Goal: Task Accomplishment & Management: Manage account settings

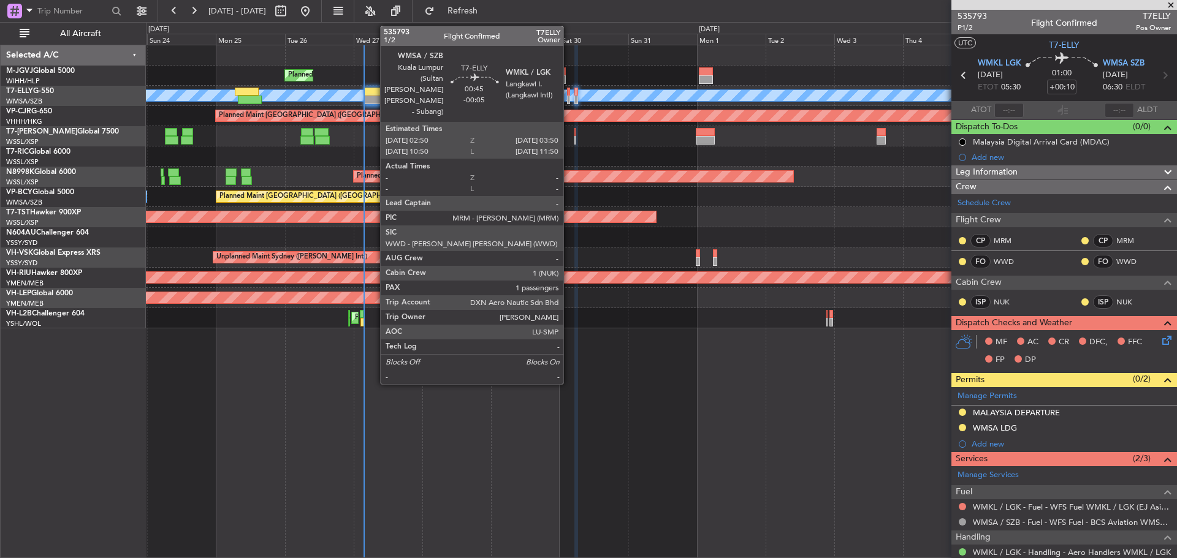
click at [569, 98] on div at bounding box center [568, 100] width 3 height 9
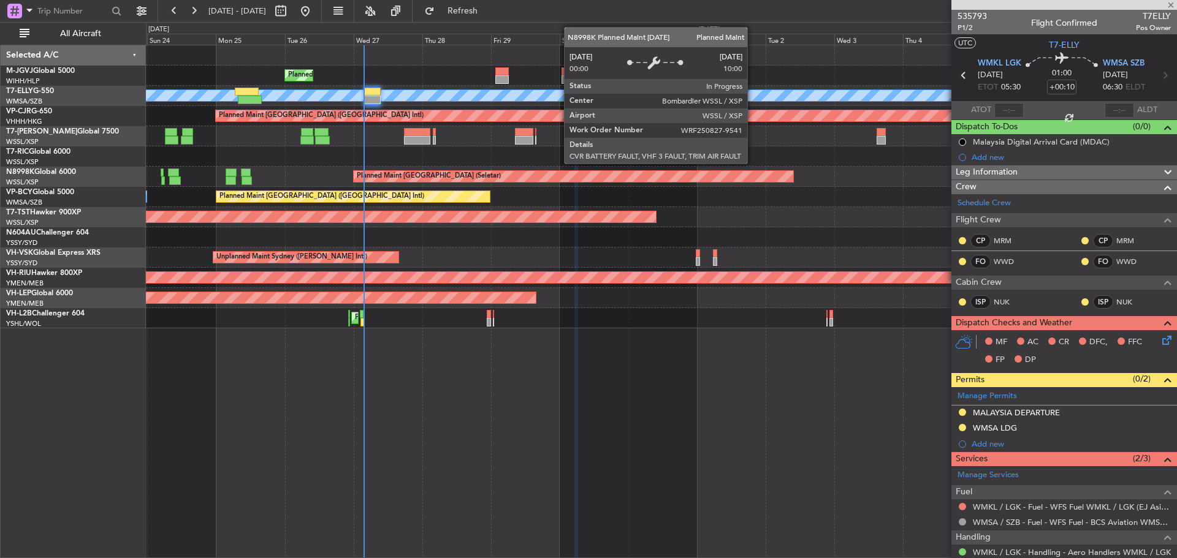
type input "-00:05"
type input "1"
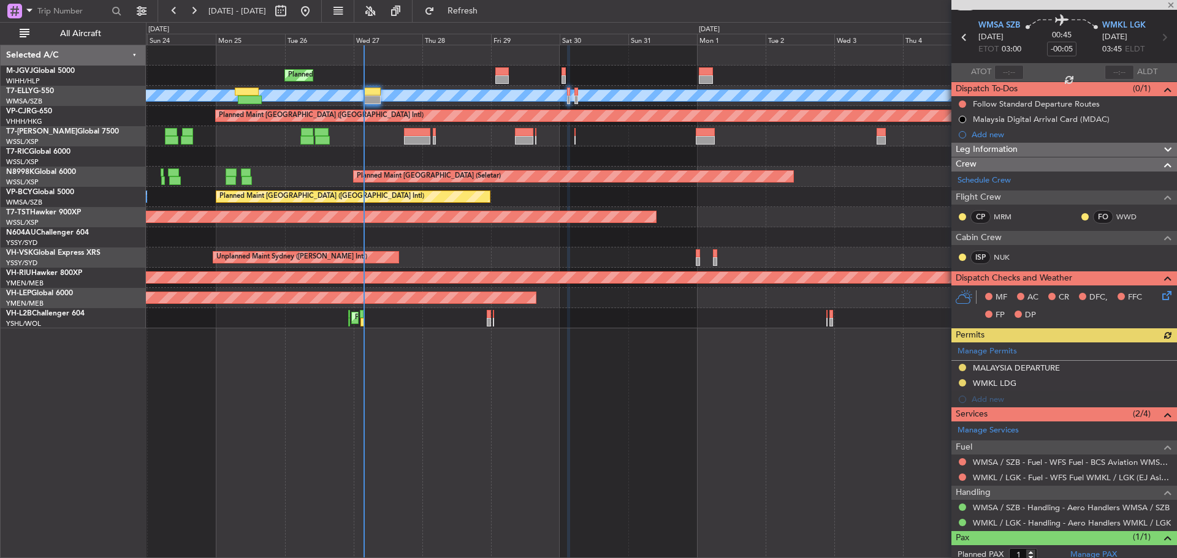
scroll to position [72, 0]
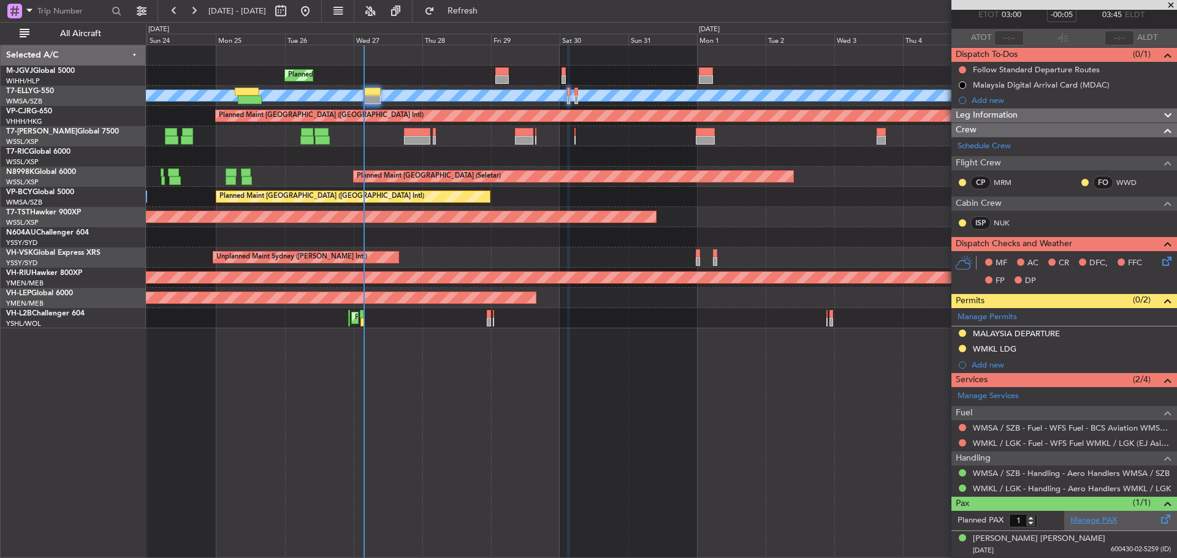
click at [1098, 519] on link "Manage PAX" at bounding box center [1093, 521] width 47 height 12
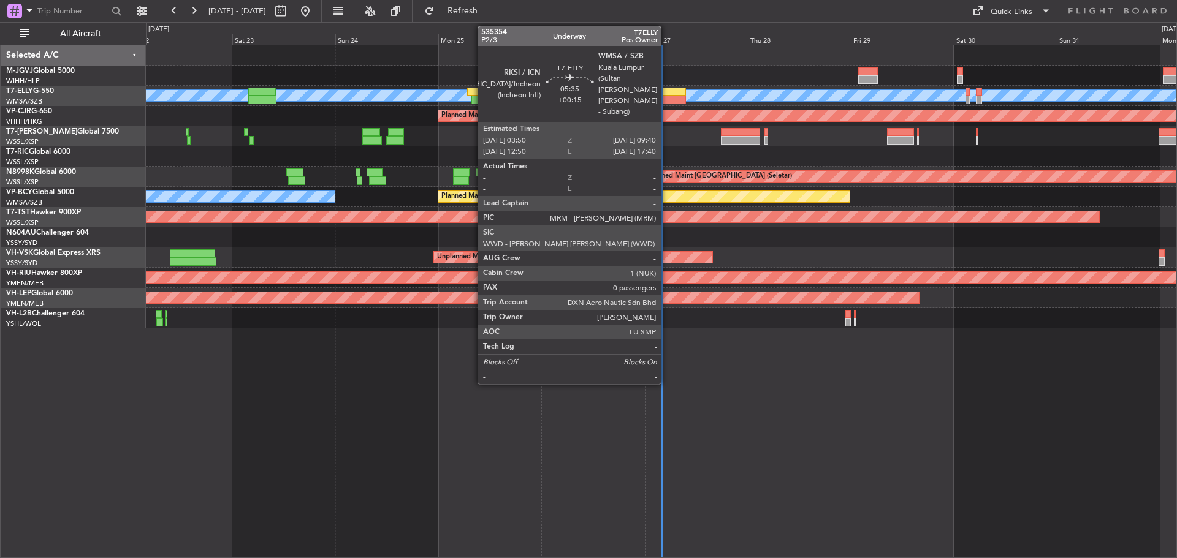
click at [666, 97] on div at bounding box center [672, 100] width 25 height 9
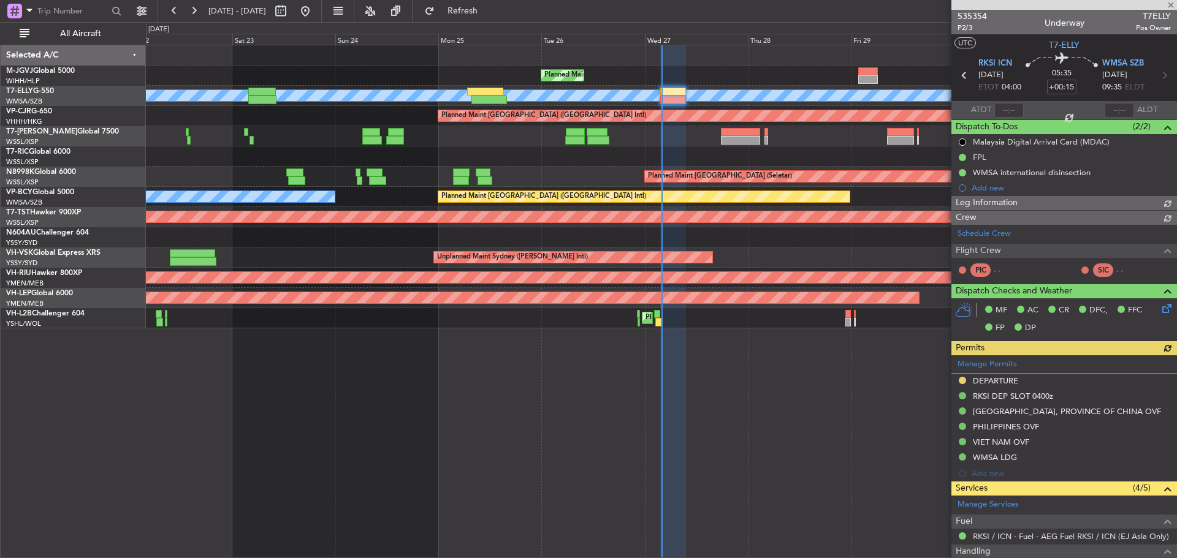
type input "[PERSON_NAME] (KYA)"
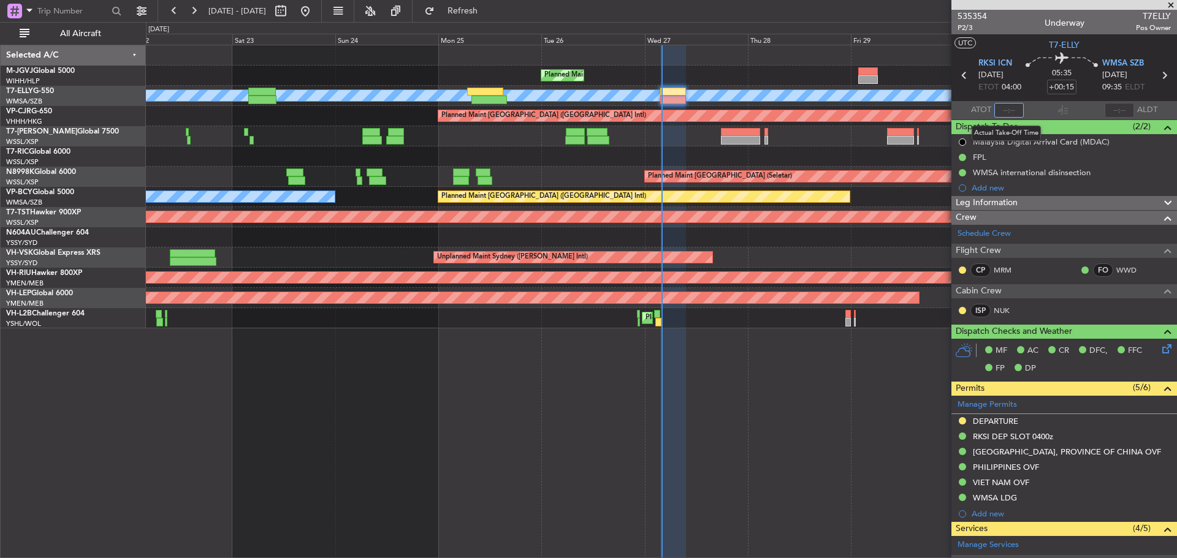
click at [1006, 110] on input "text" at bounding box center [1008, 110] width 29 height 15
type input "03:56"
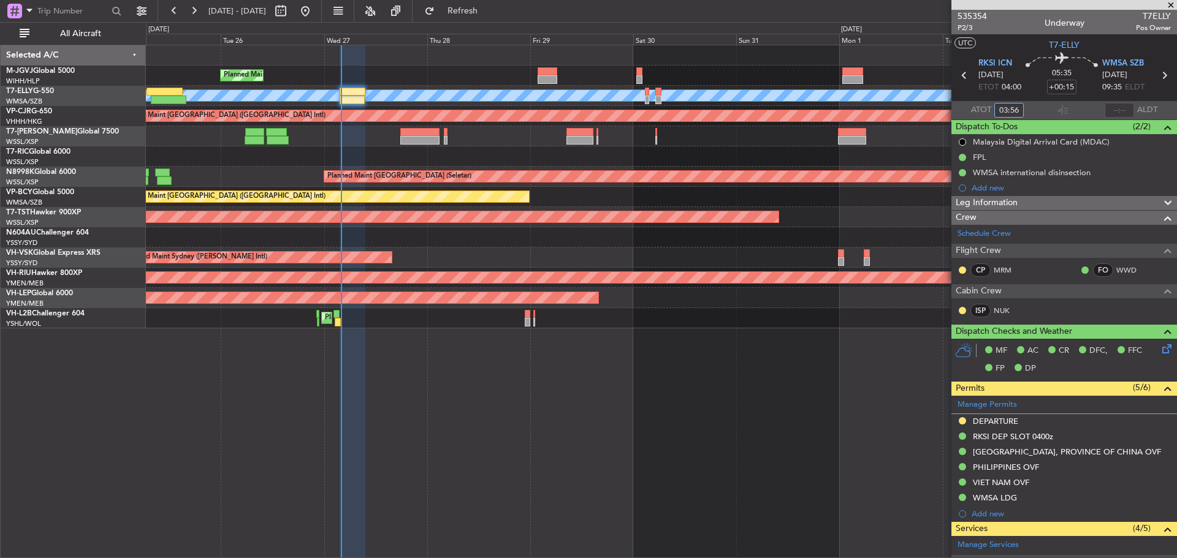
click at [482, 149] on div "Planned Maint [GEOGRAPHIC_DATA] (Halim Intl) [PERSON_NAME] Planned Maint [GEOGR…" at bounding box center [661, 186] width 1030 height 283
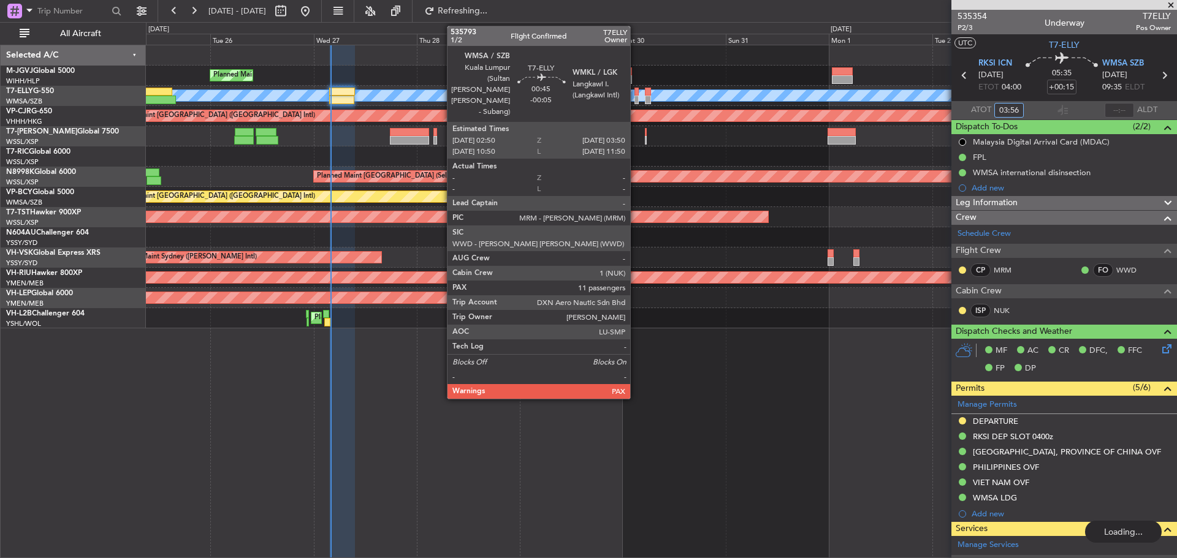
click at [636, 99] on div at bounding box center [636, 100] width 5 height 9
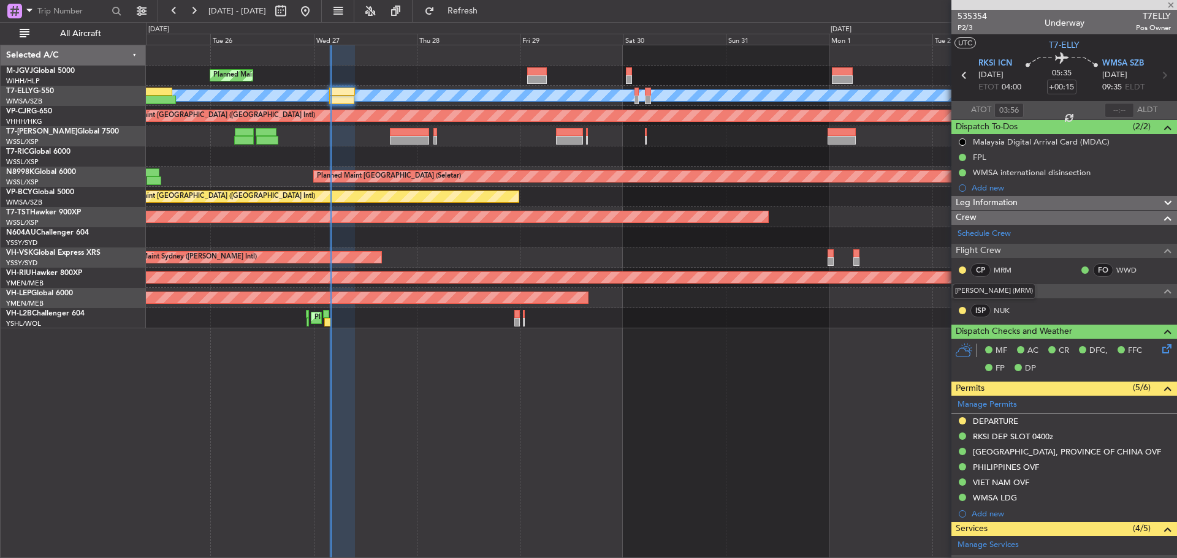
type input "-00:05"
type input "11"
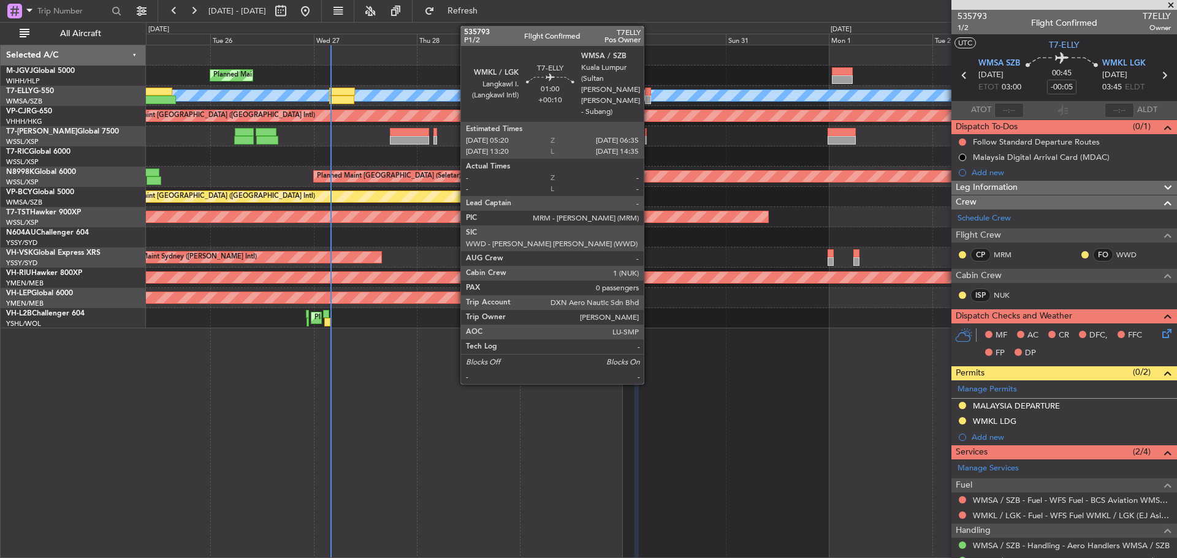
click at [649, 96] on div at bounding box center [648, 100] width 6 height 9
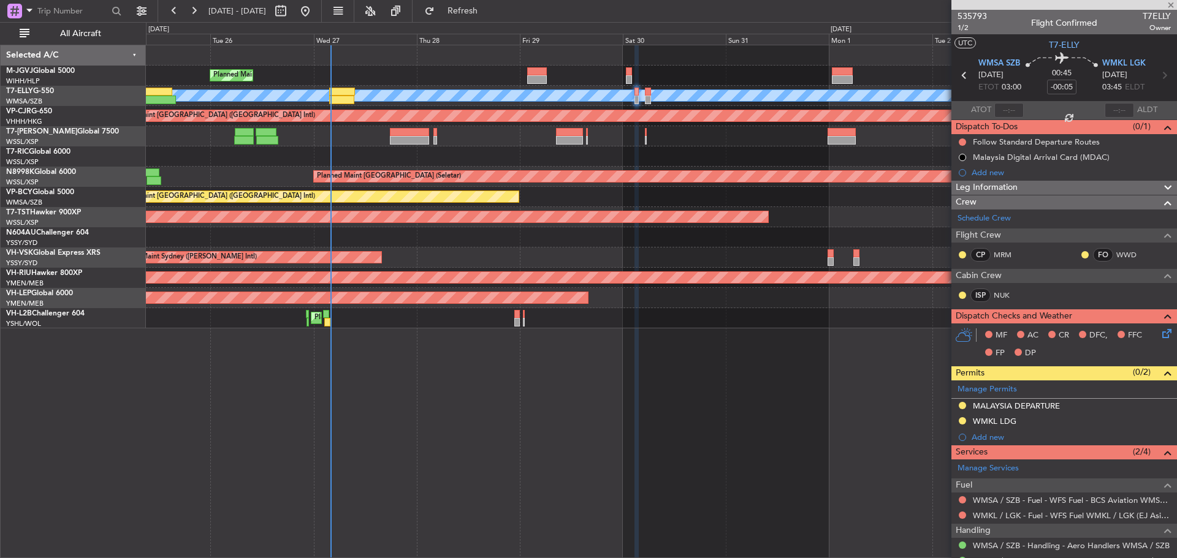
type input "+00:10"
type input "0"
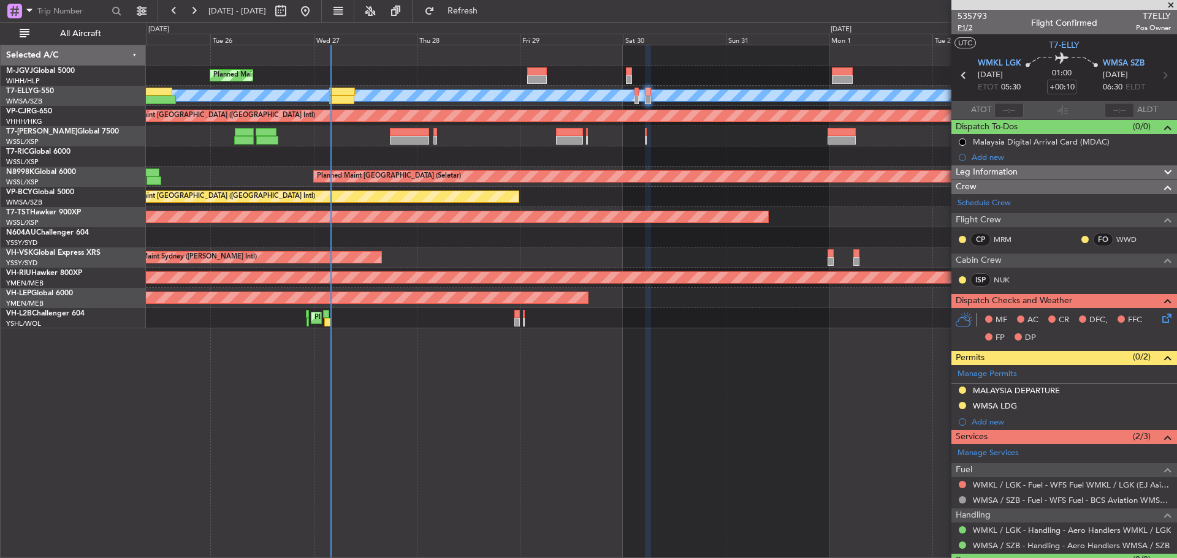
click at [959, 27] on span "P1/2" at bounding box center [971, 28] width 29 height 10
click at [489, 8] on span "Refresh" at bounding box center [462, 11] width 51 height 9
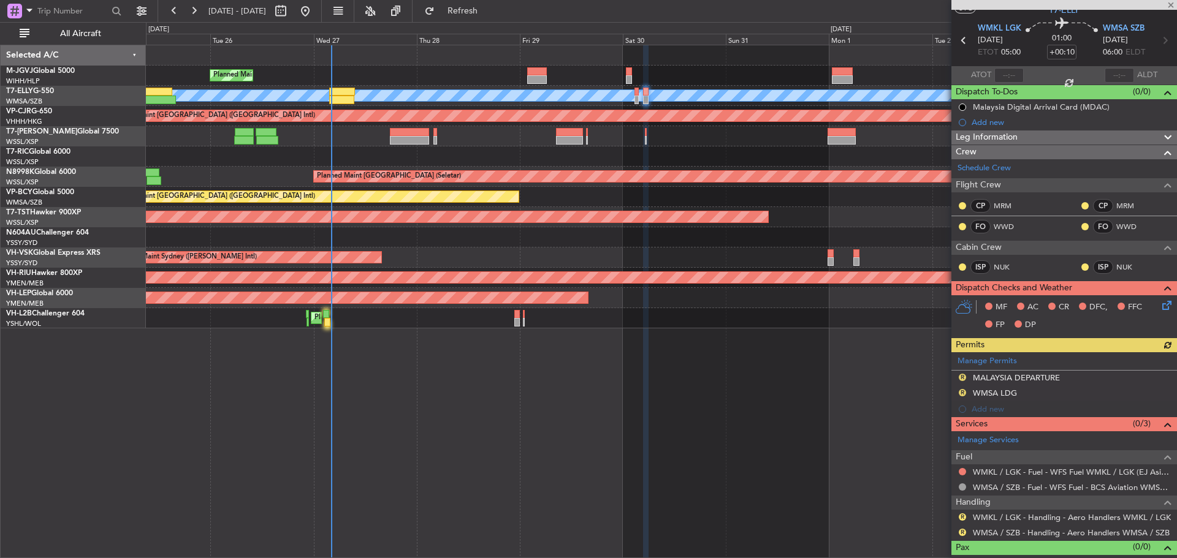
scroll to position [51, 0]
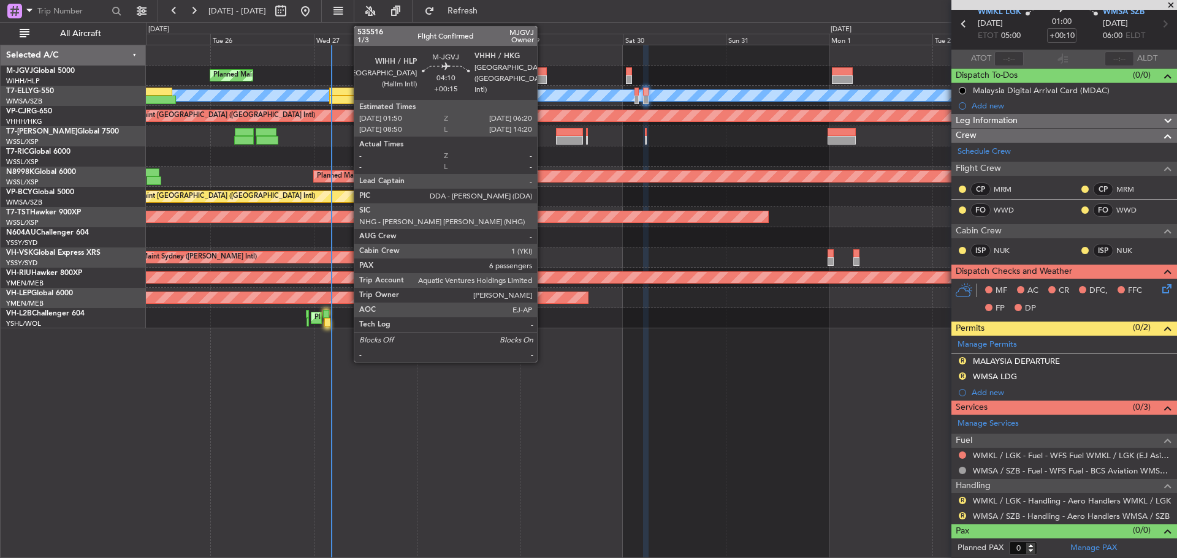
click at [542, 77] on div at bounding box center [537, 79] width 20 height 9
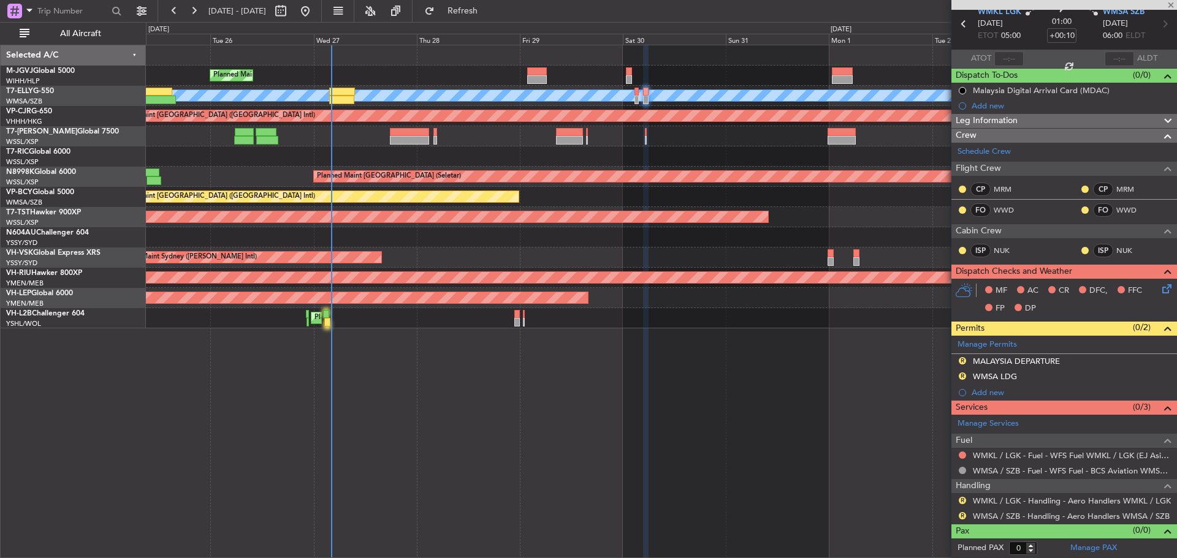
type input "+00:15"
type input "6"
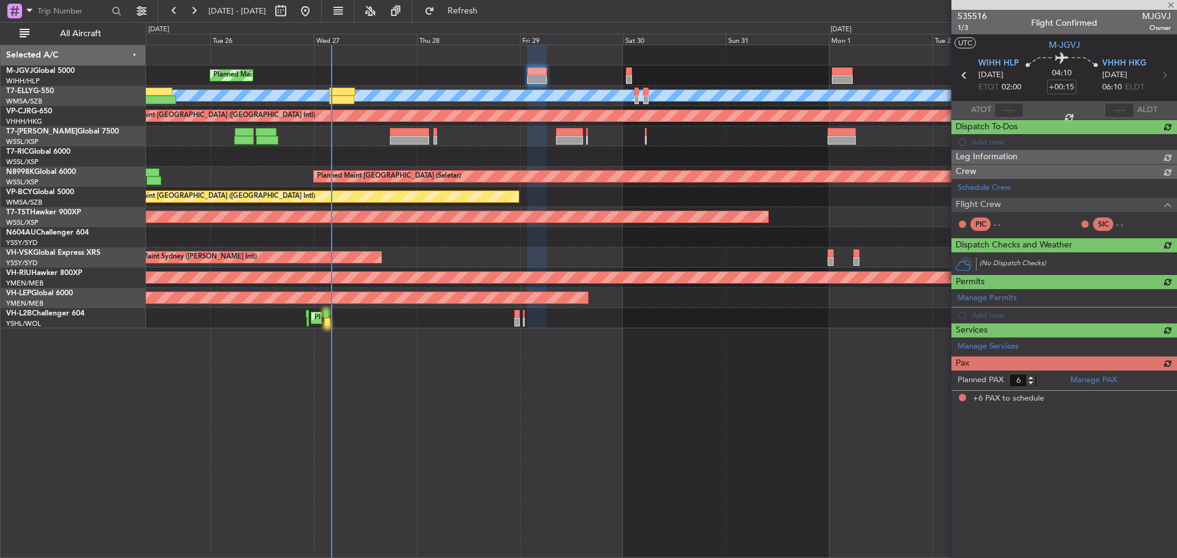
scroll to position [0, 0]
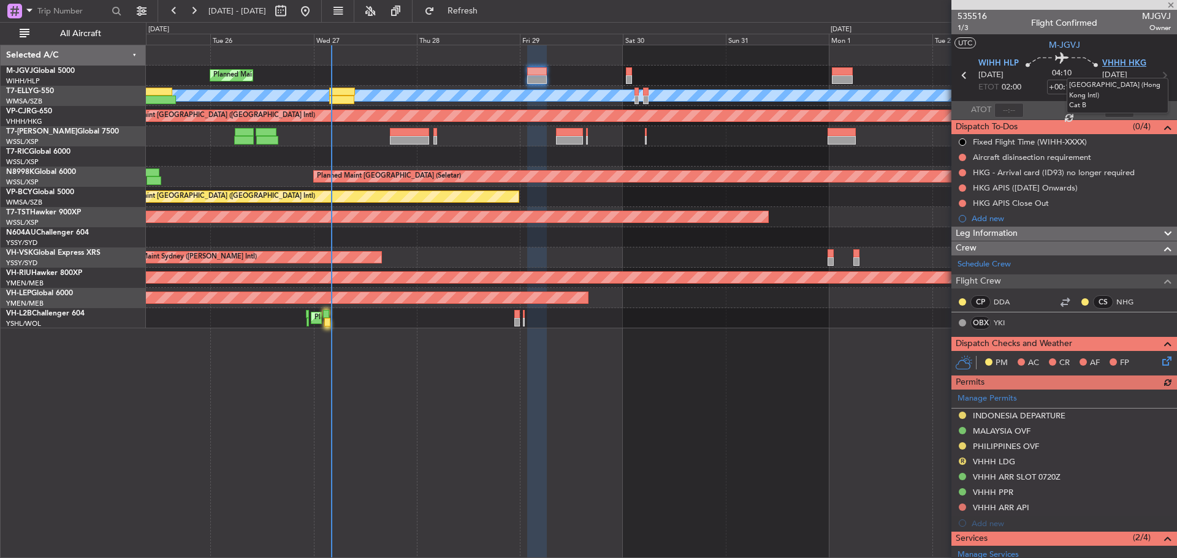
click at [1122, 63] on span "VHHH HKG" at bounding box center [1124, 64] width 44 height 12
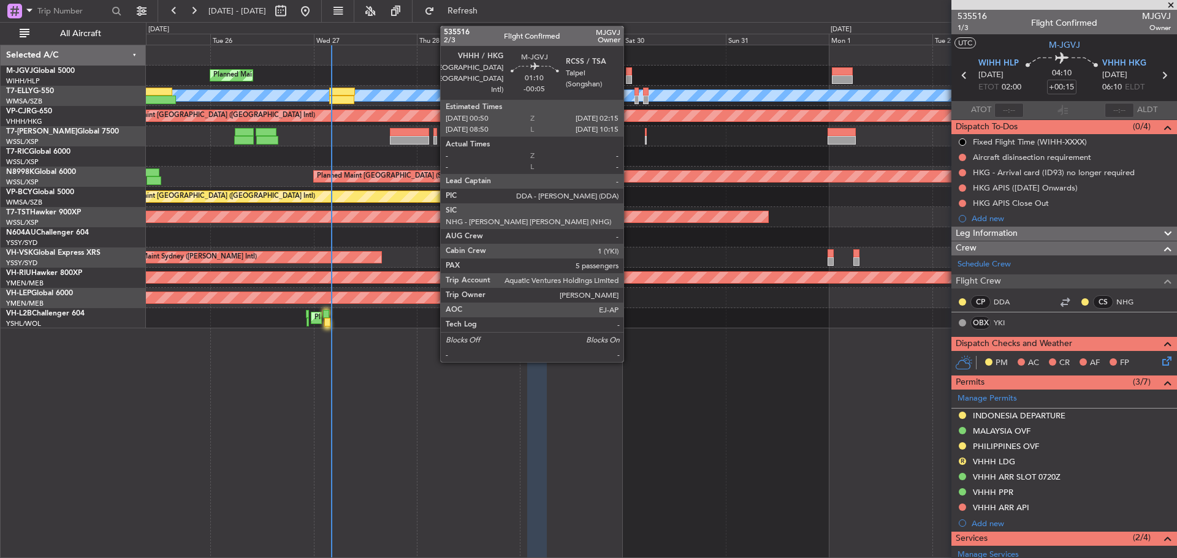
click at [629, 69] on div at bounding box center [629, 71] width 6 height 9
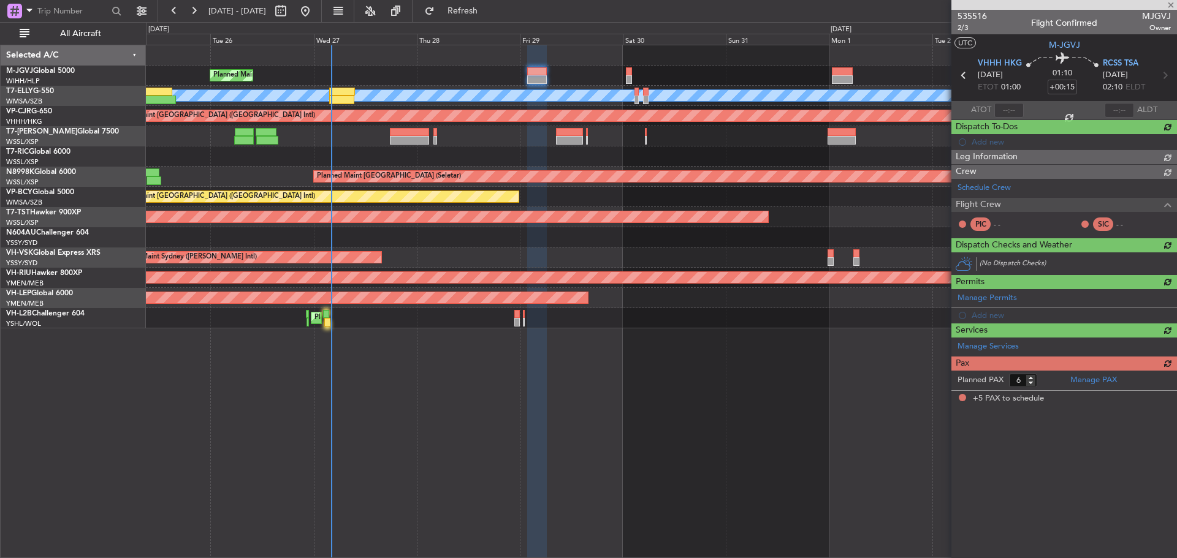
type input "-00:05"
type input "5"
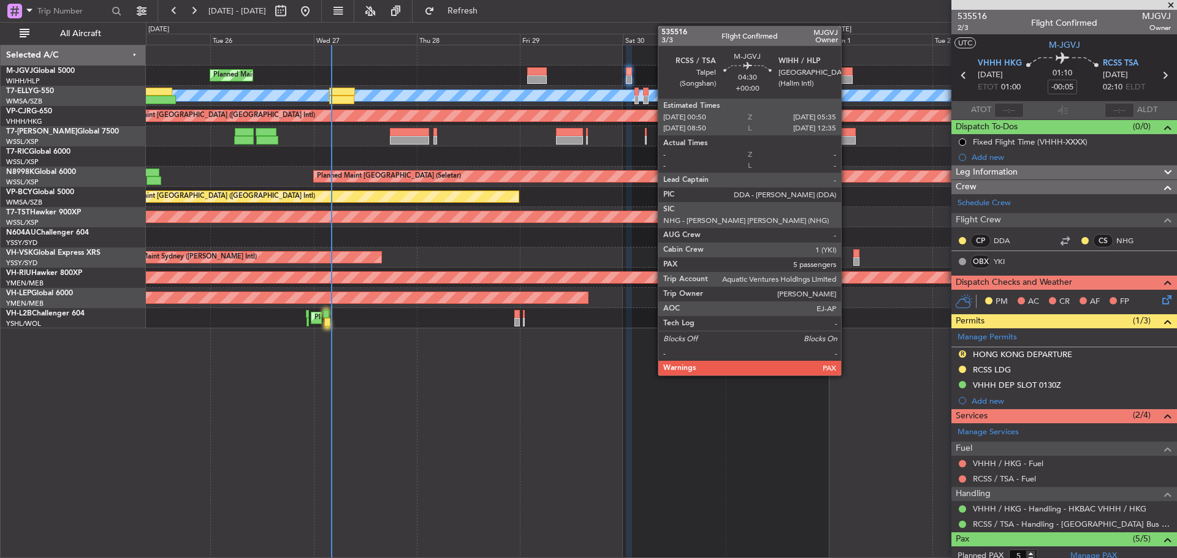
click at [846, 73] on div at bounding box center [842, 71] width 21 height 9
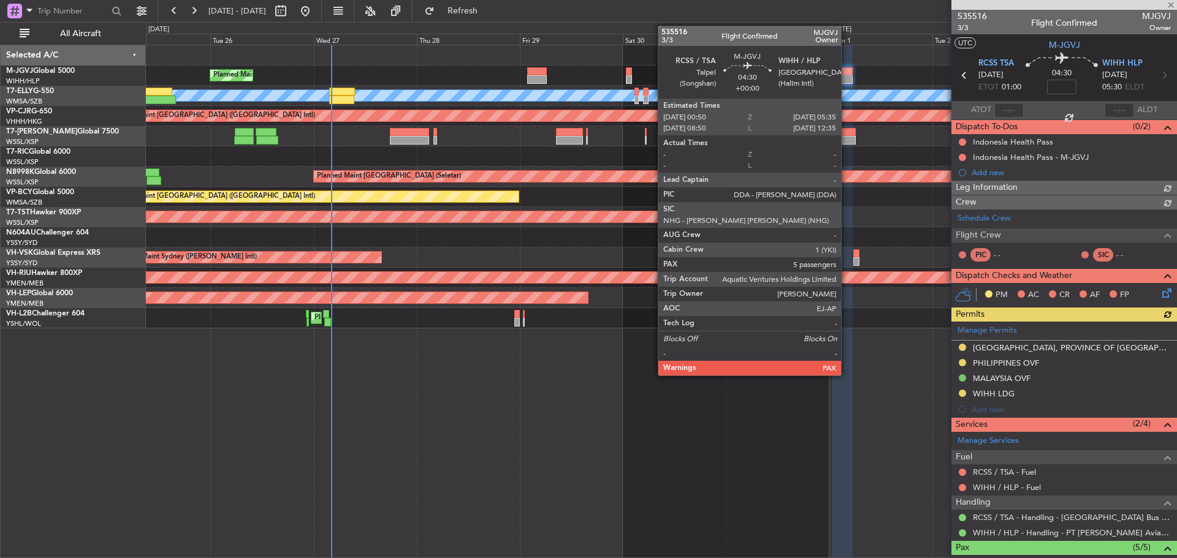
type input "-00:05"
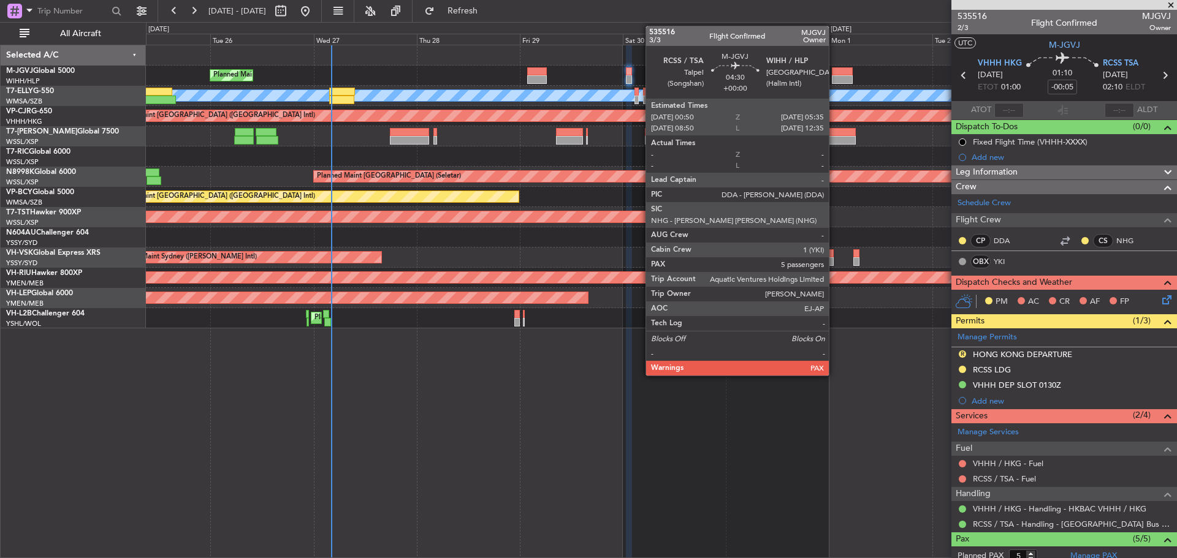
click at [834, 80] on div at bounding box center [842, 79] width 21 height 9
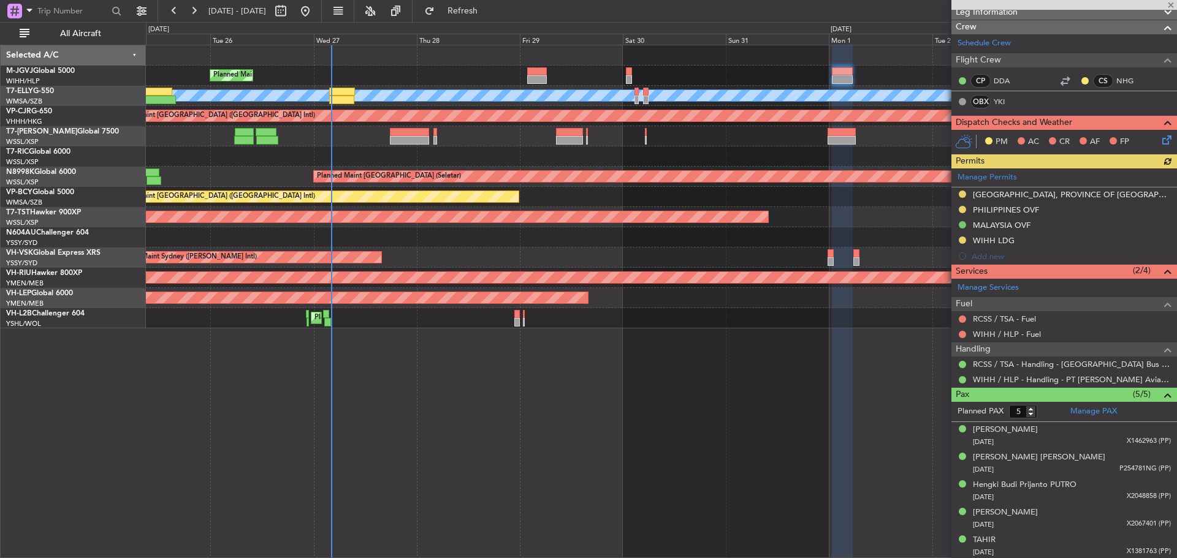
scroll to position [177, 0]
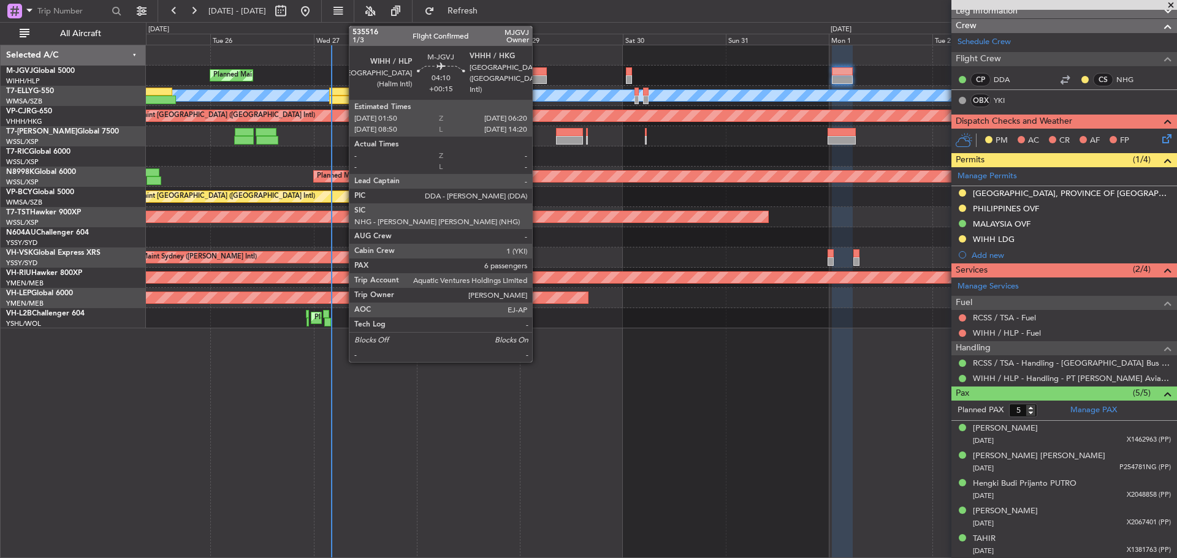
click at [538, 80] on div at bounding box center [537, 79] width 20 height 9
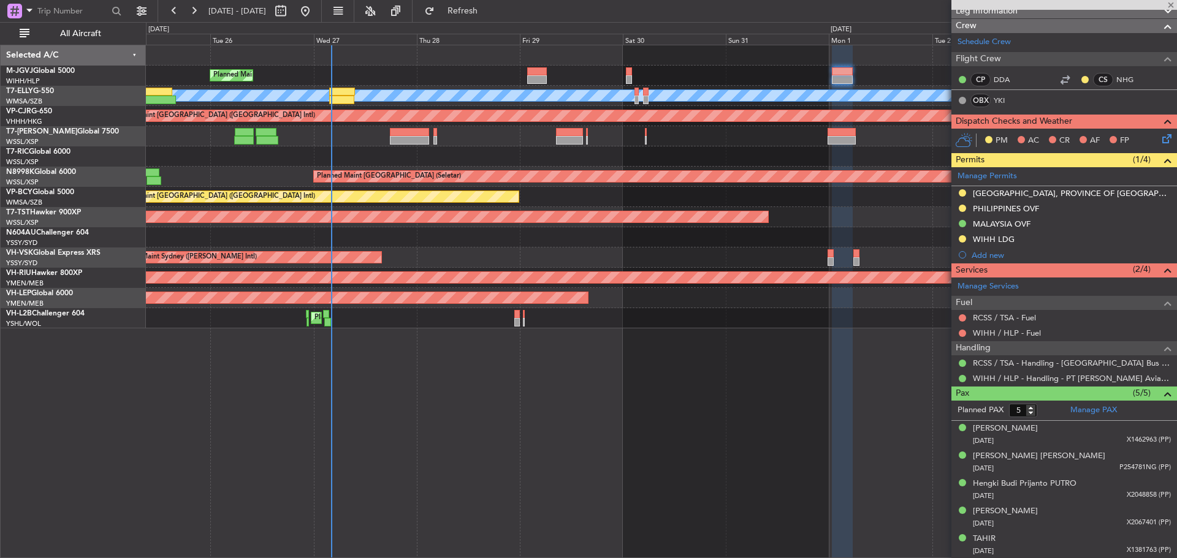
type input "+00:15"
type input "6"
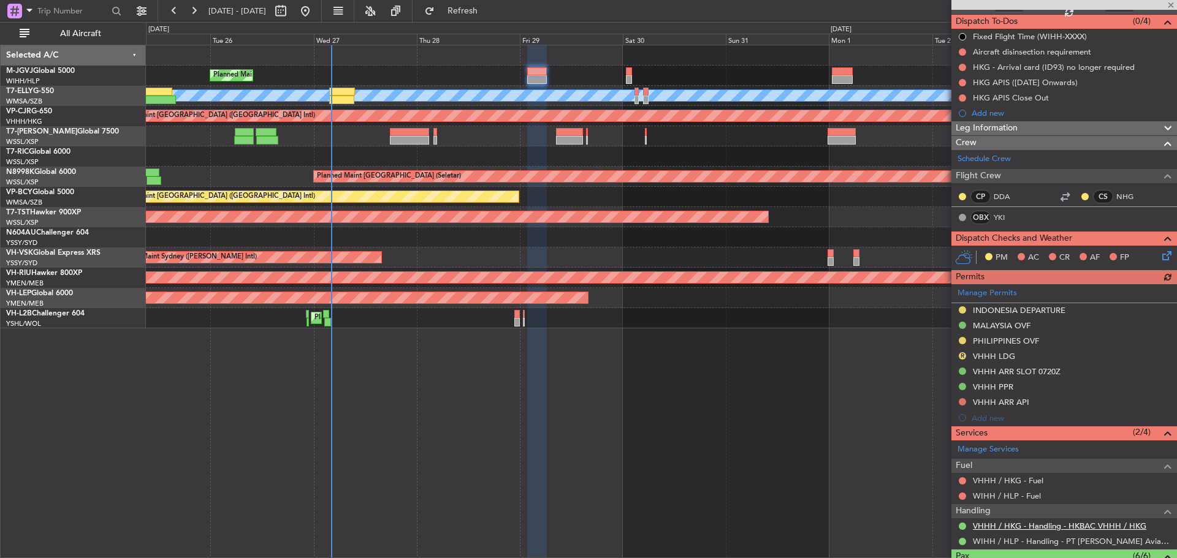
scroll to position [296, 0]
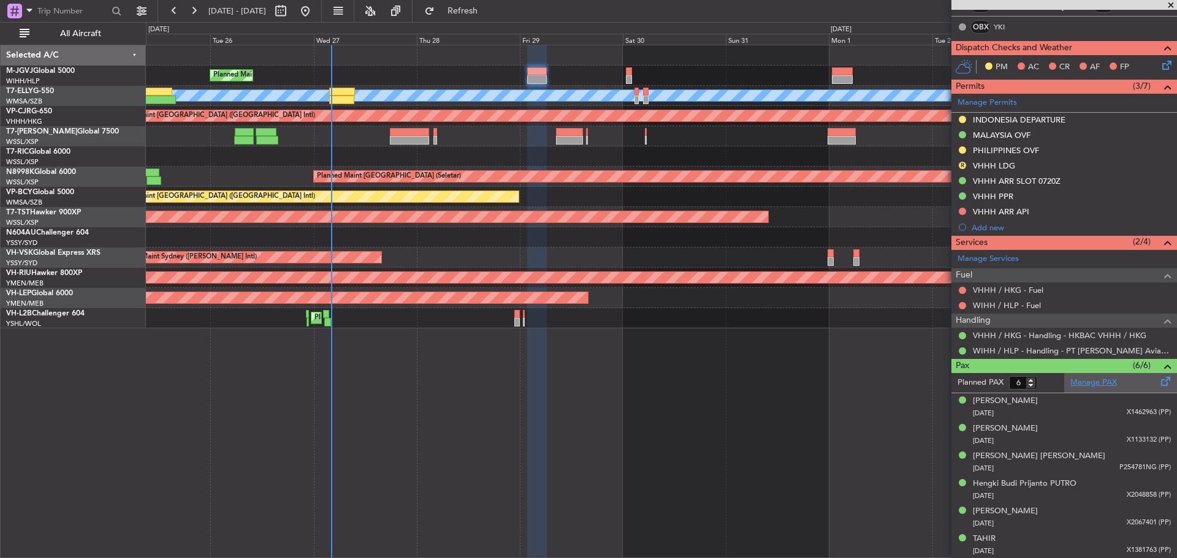
click at [1111, 382] on link "Manage PAX" at bounding box center [1093, 383] width 47 height 12
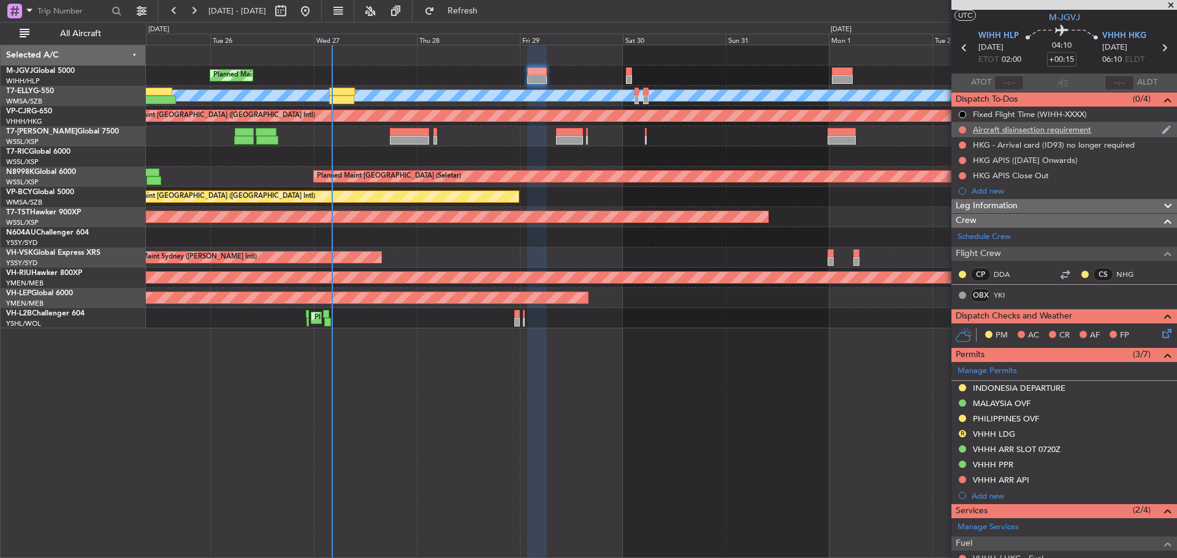
scroll to position [0, 0]
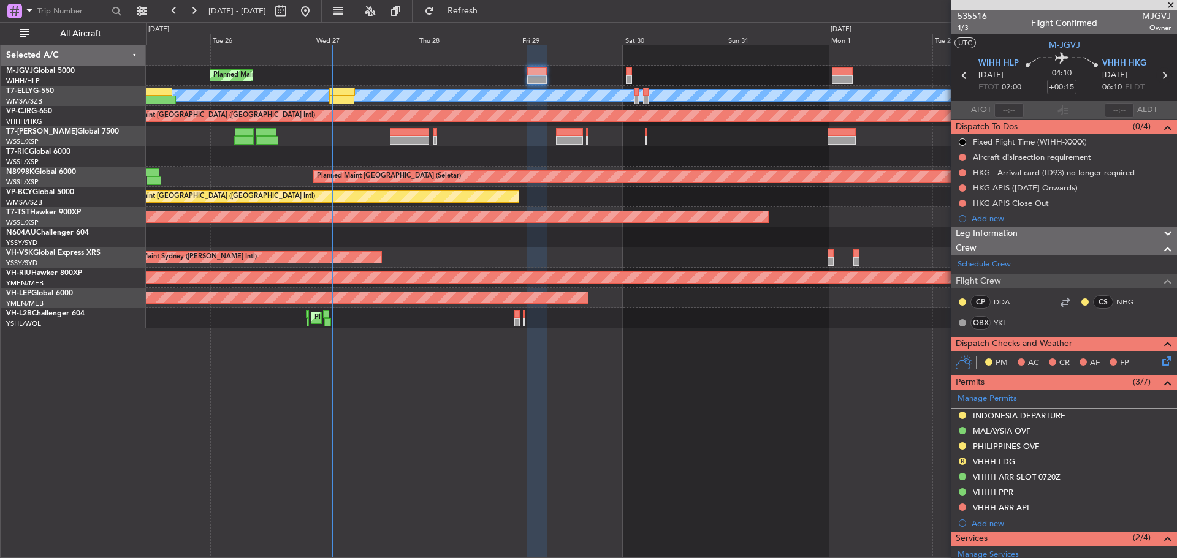
click at [1156, 78] on icon at bounding box center [1164, 75] width 16 height 16
type input "-00:05"
type input "5"
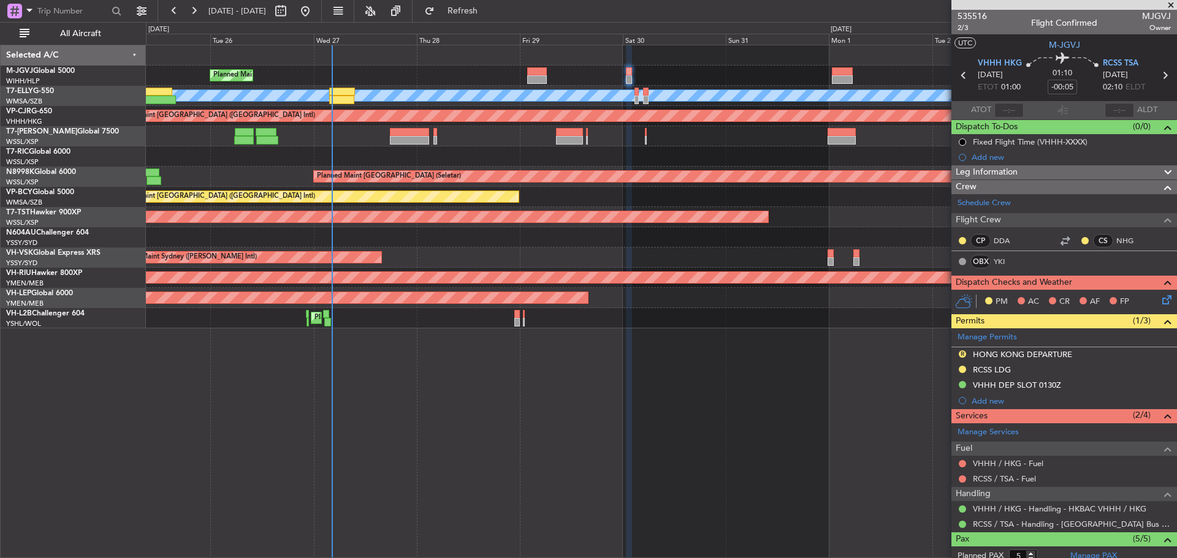
click at [1157, 80] on icon at bounding box center [1165, 75] width 16 height 16
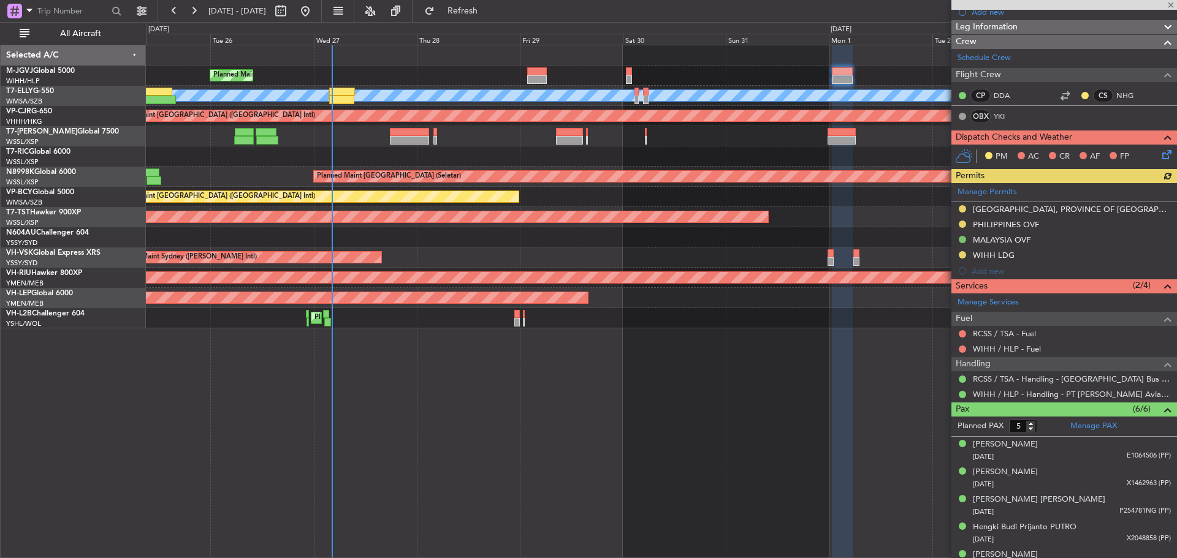
scroll to position [204, 0]
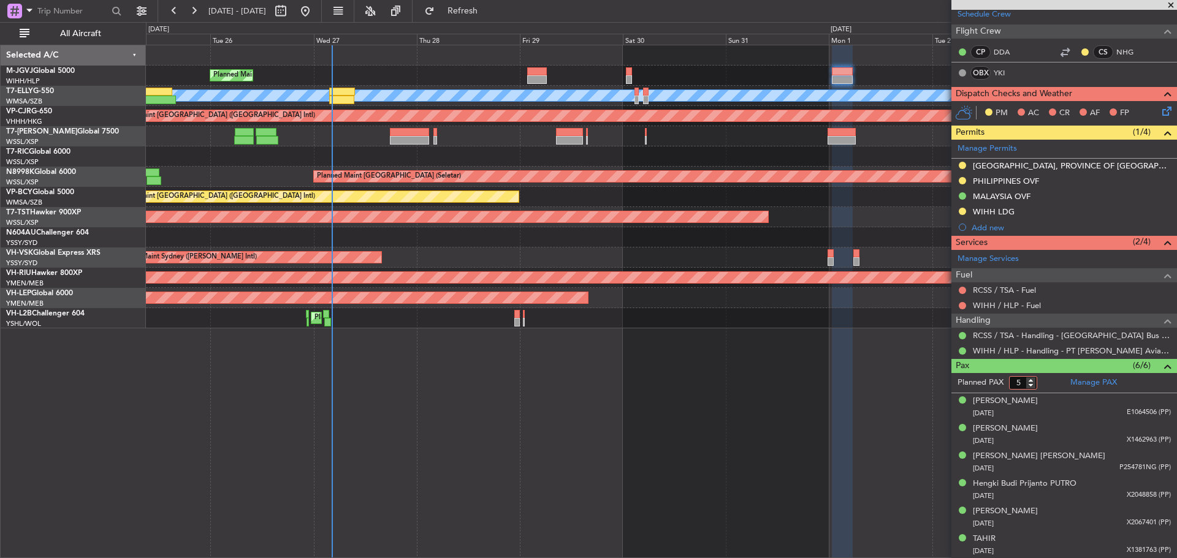
click at [1019, 382] on input "5" at bounding box center [1023, 382] width 28 height 13
type input "6"
click at [1032, 379] on input "6" at bounding box center [1023, 382] width 28 height 13
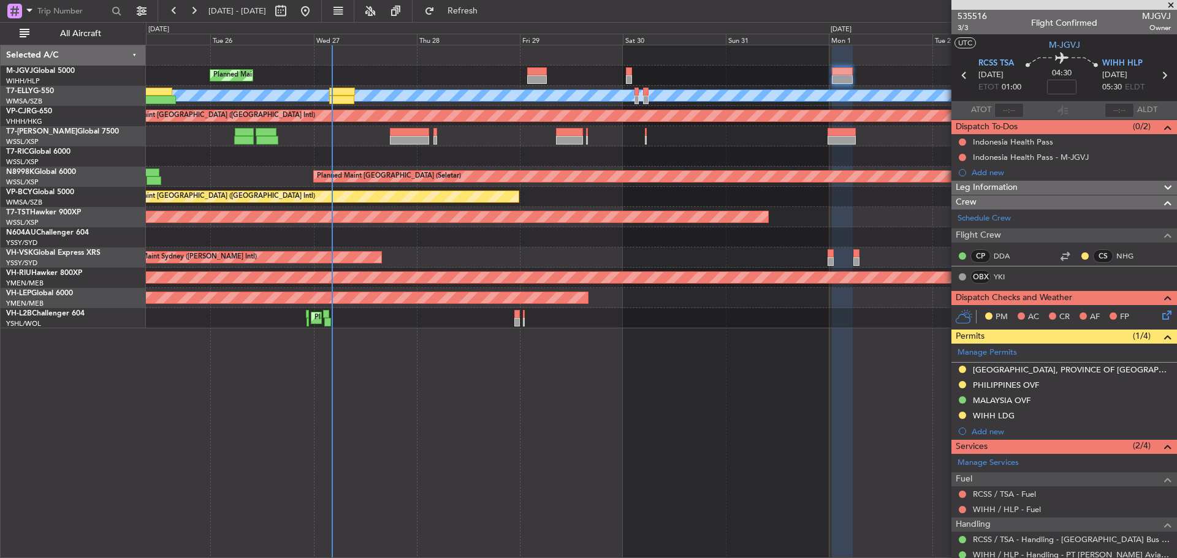
click at [964, 77] on icon at bounding box center [964, 75] width 16 height 16
type input "-00:05"
type input "5"
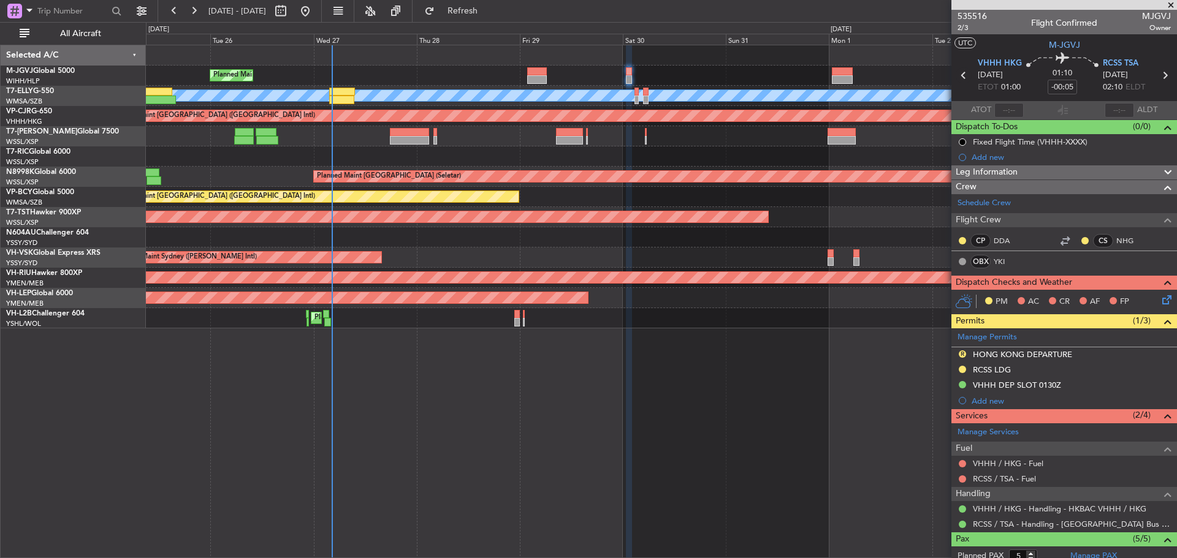
click at [961, 78] on icon at bounding box center [964, 75] width 16 height 16
type input "+00:15"
type input "6"
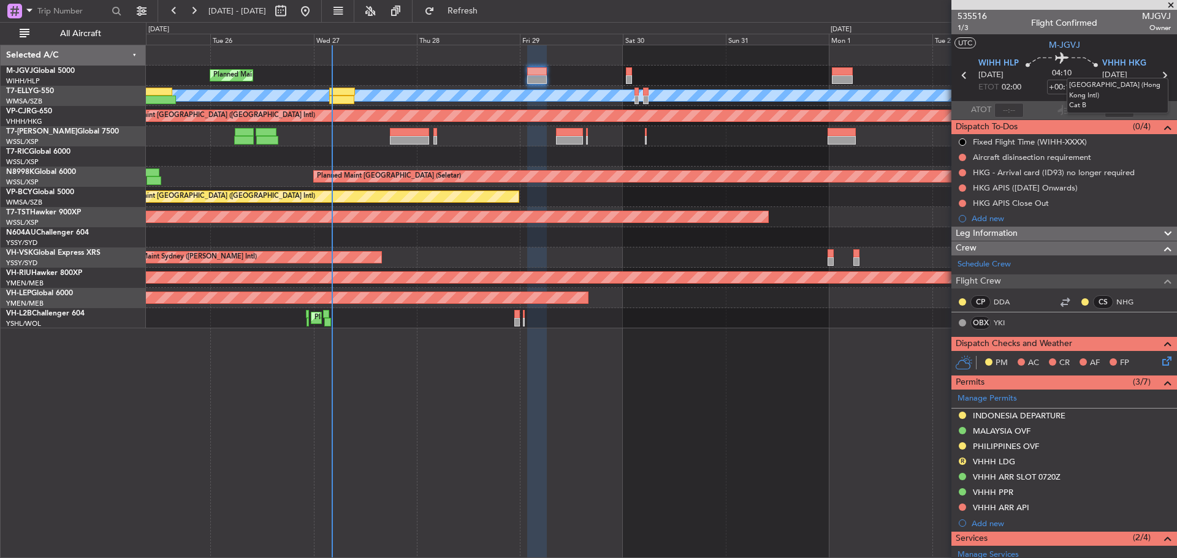
click at [1157, 73] on mat-tooltip-component "Hong Kong (Hong Kong Intl) Cat B" at bounding box center [1117, 95] width 119 height 53
click at [1159, 75] on icon at bounding box center [1164, 75] width 16 height 16
type input "-00:05"
type input "5"
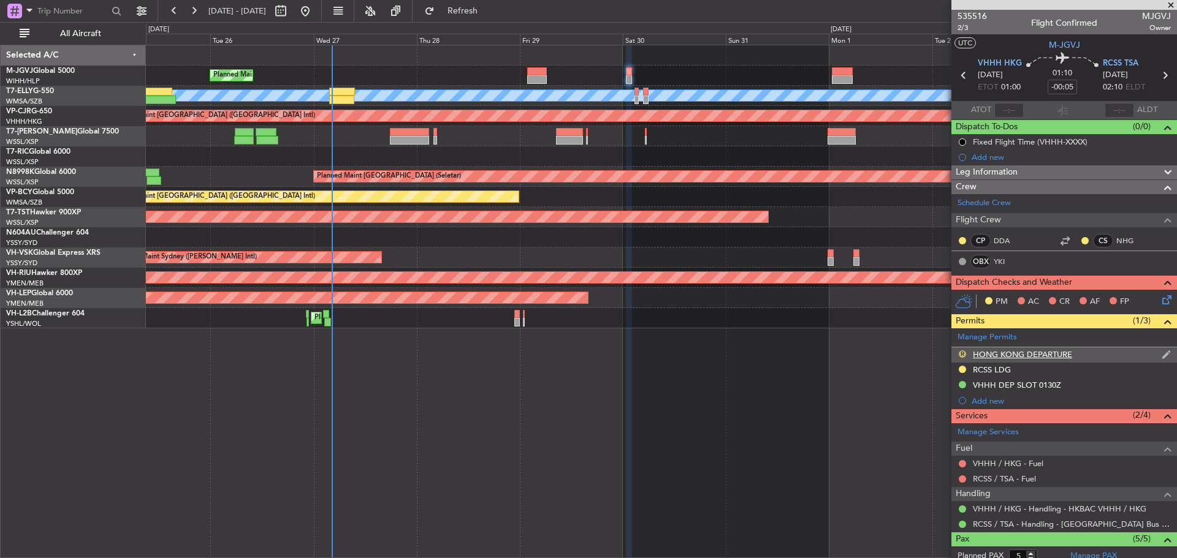
click at [962, 353] on button "R" at bounding box center [962, 354] width 7 height 7
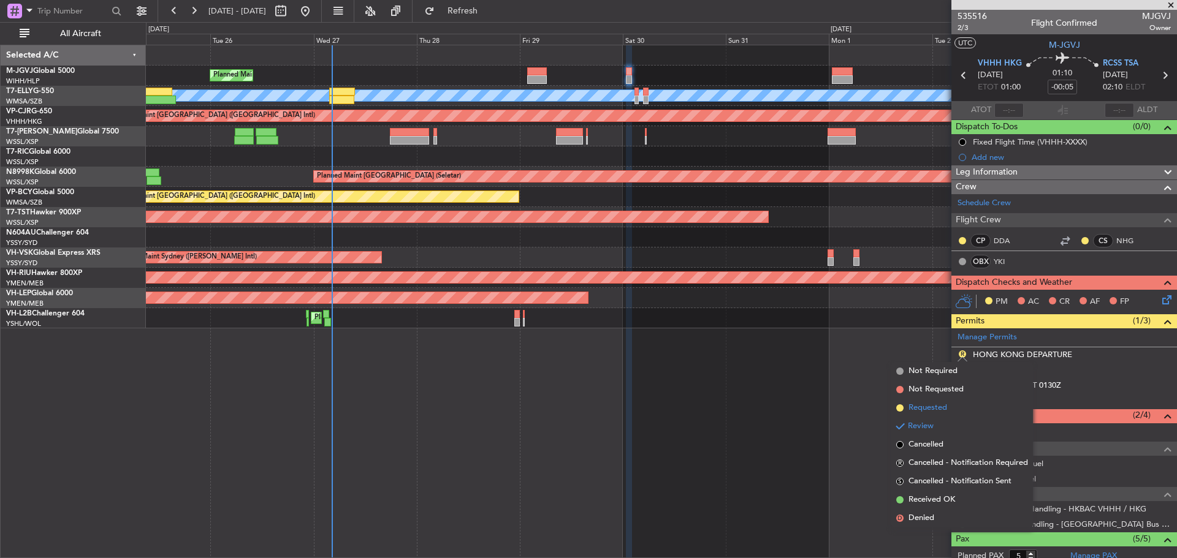
click at [920, 409] on span "Requested" at bounding box center [927, 408] width 39 height 12
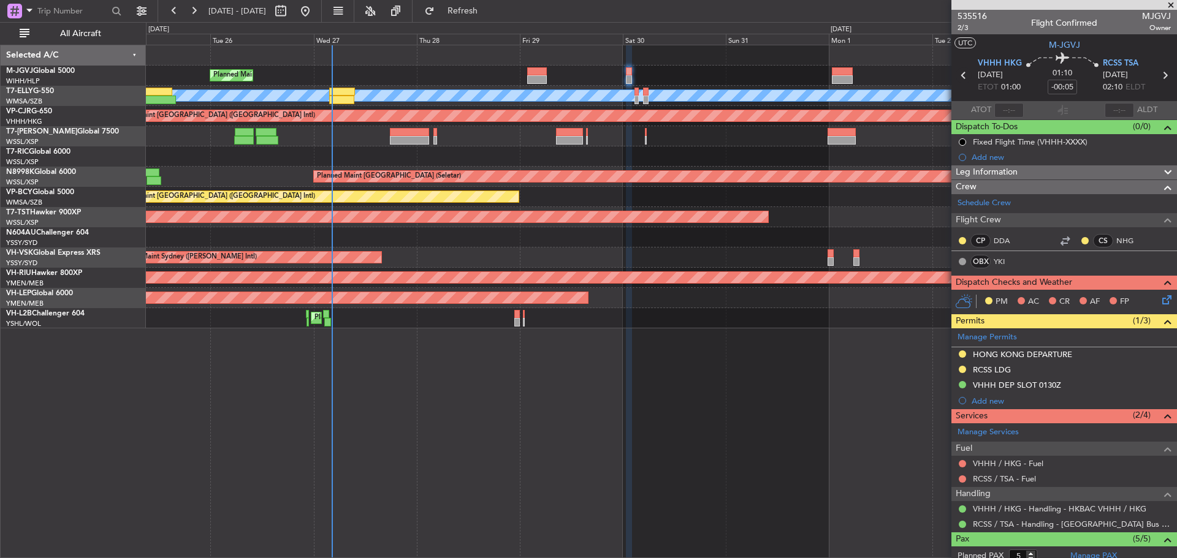
click at [961, 73] on icon at bounding box center [964, 75] width 16 height 16
type input "+00:15"
type input "6"
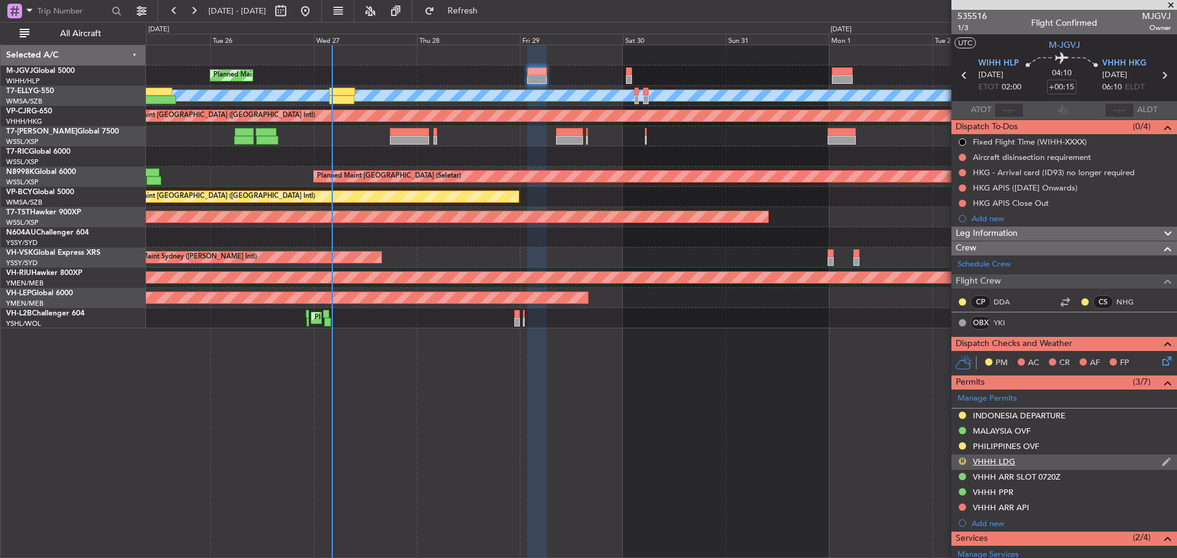
click at [962, 460] on button "R" at bounding box center [962, 461] width 7 height 7
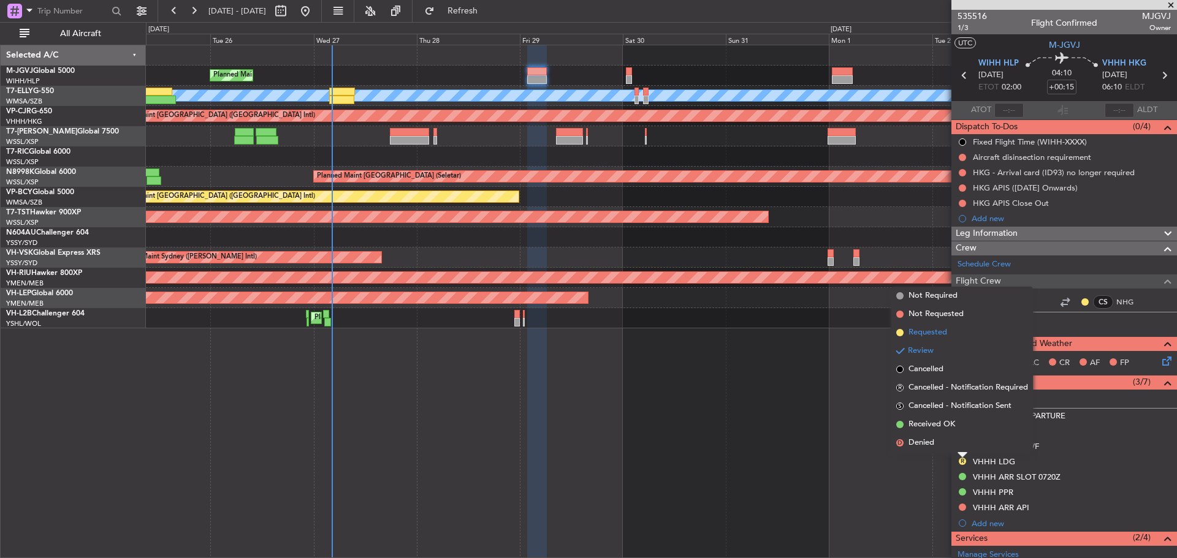
click at [933, 331] on span "Requested" at bounding box center [927, 333] width 39 height 12
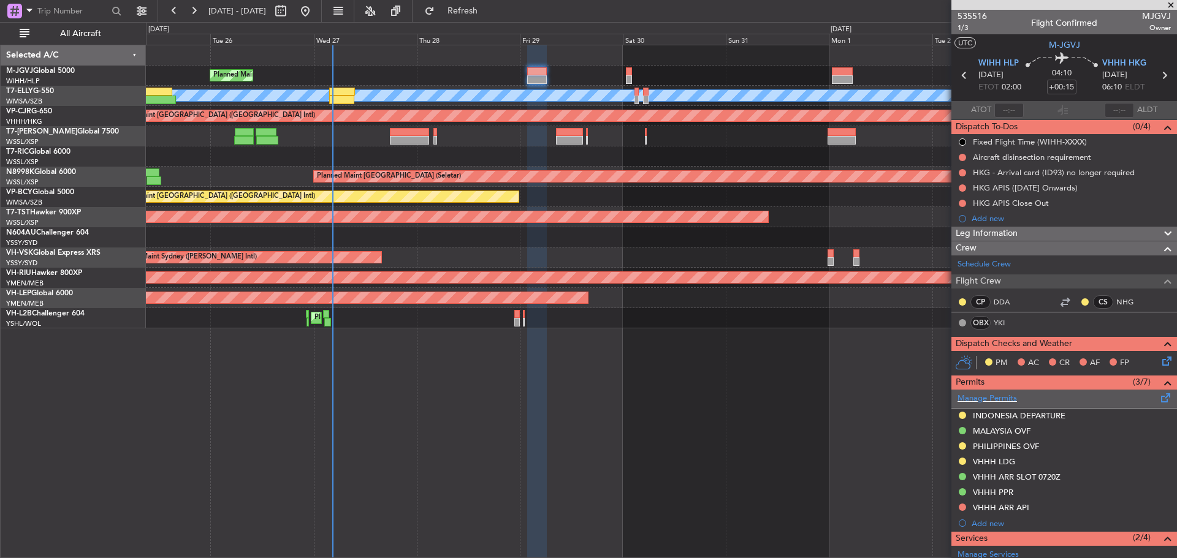
click at [1158, 397] on span at bounding box center [1165, 395] width 15 height 9
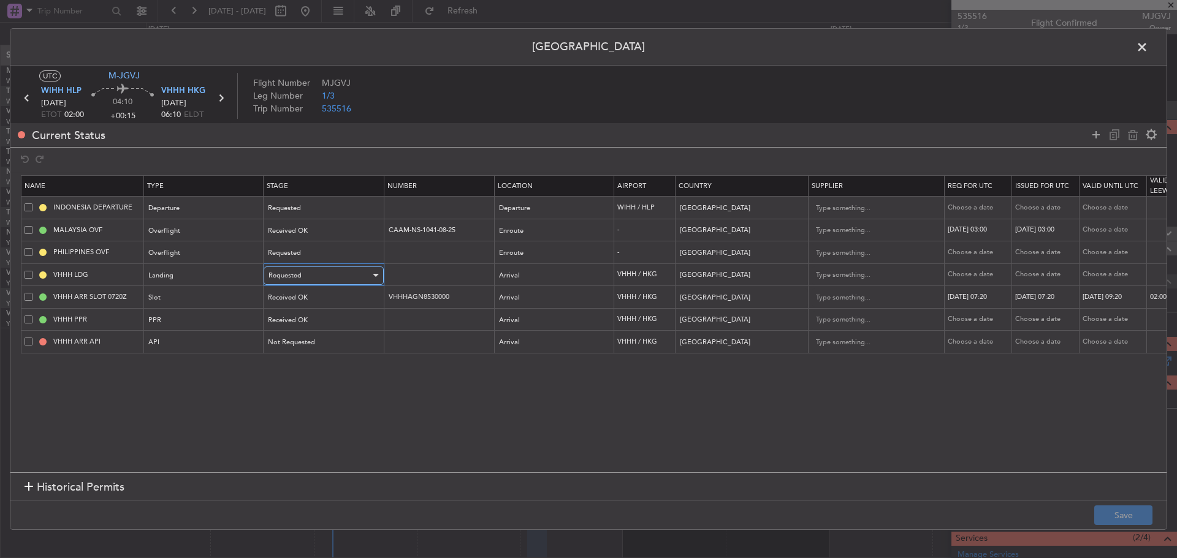
click at [300, 275] on span "Requested" at bounding box center [284, 275] width 33 height 9
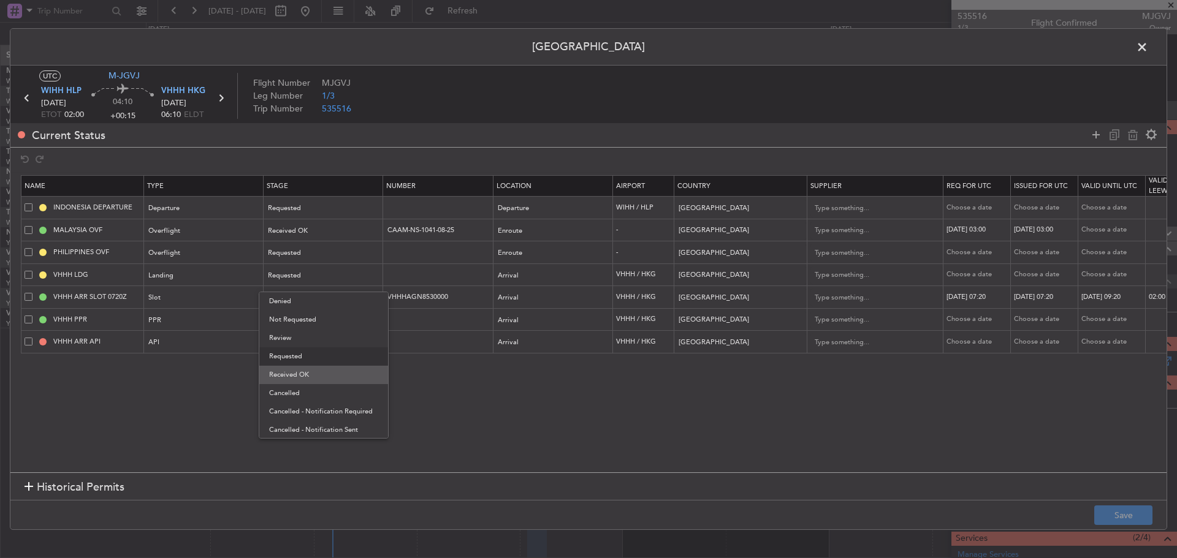
click at [310, 373] on span "Received OK" at bounding box center [323, 375] width 109 height 18
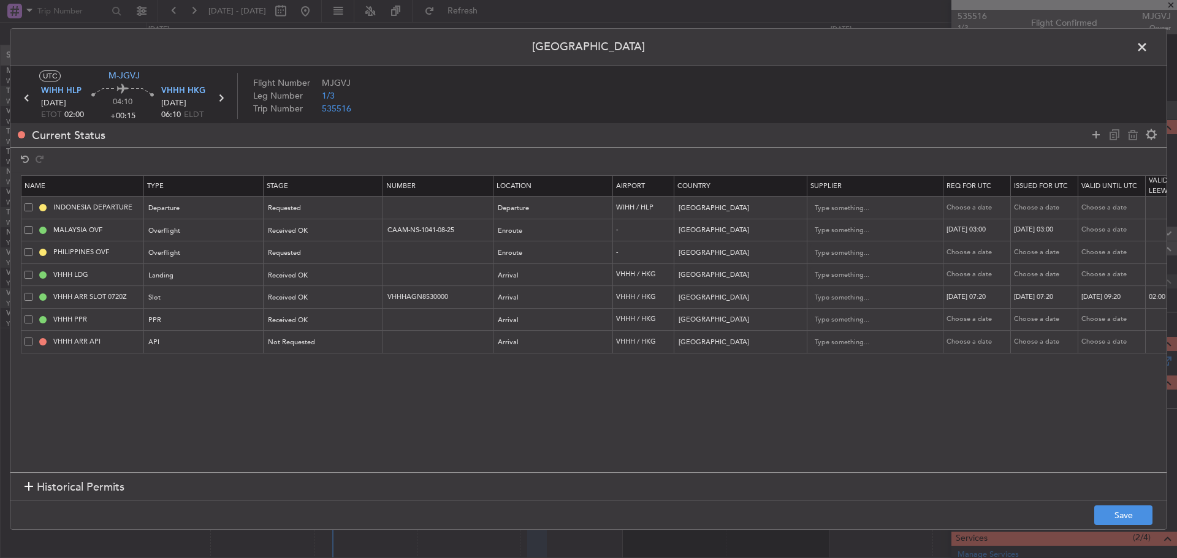
click at [984, 277] on div "Choose a date" at bounding box center [978, 275] width 64 height 10
select select "8"
select select "2025"
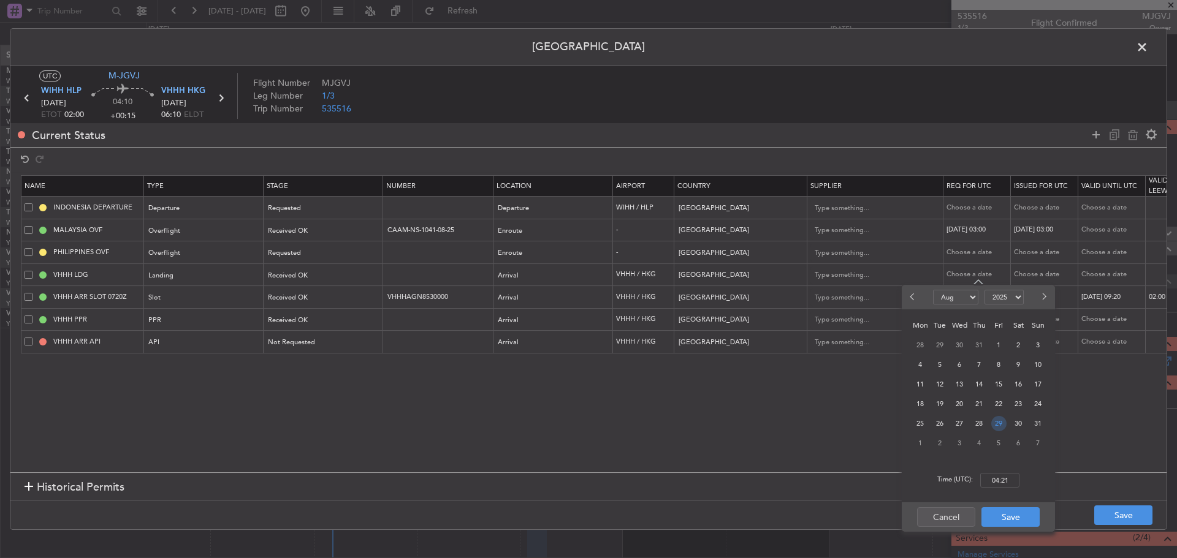
click at [998, 421] on span "29" at bounding box center [998, 423] width 15 height 15
click at [992, 483] on input "00:00" at bounding box center [999, 480] width 39 height 15
type input "02:00"
click at [1009, 517] on button "Save" at bounding box center [1010, 518] width 58 height 20
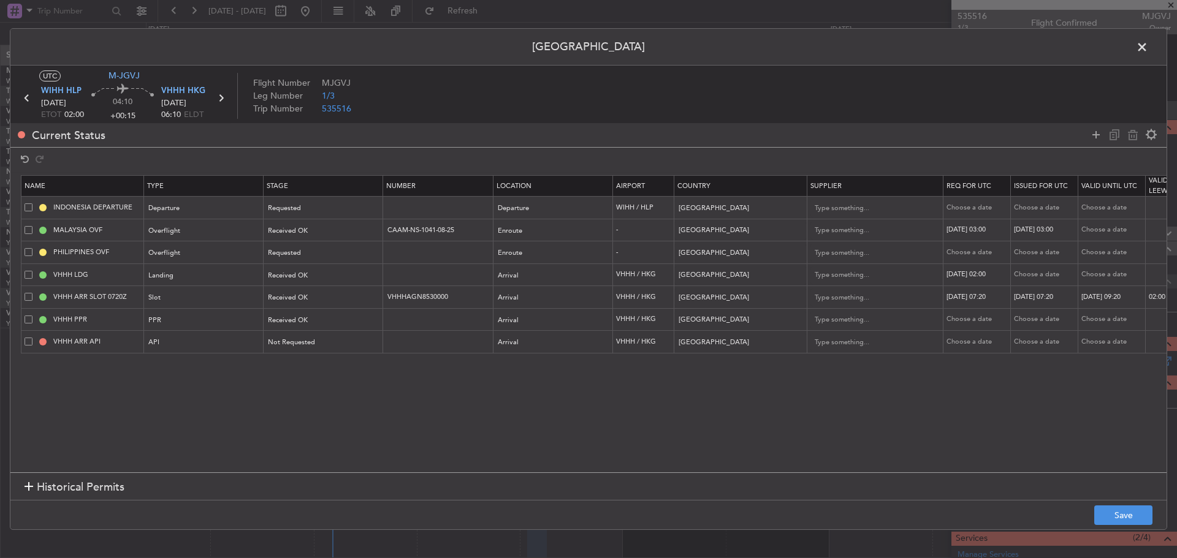
click at [1033, 276] on div "Choose a date" at bounding box center [1046, 275] width 64 height 10
select select "8"
select select "2025"
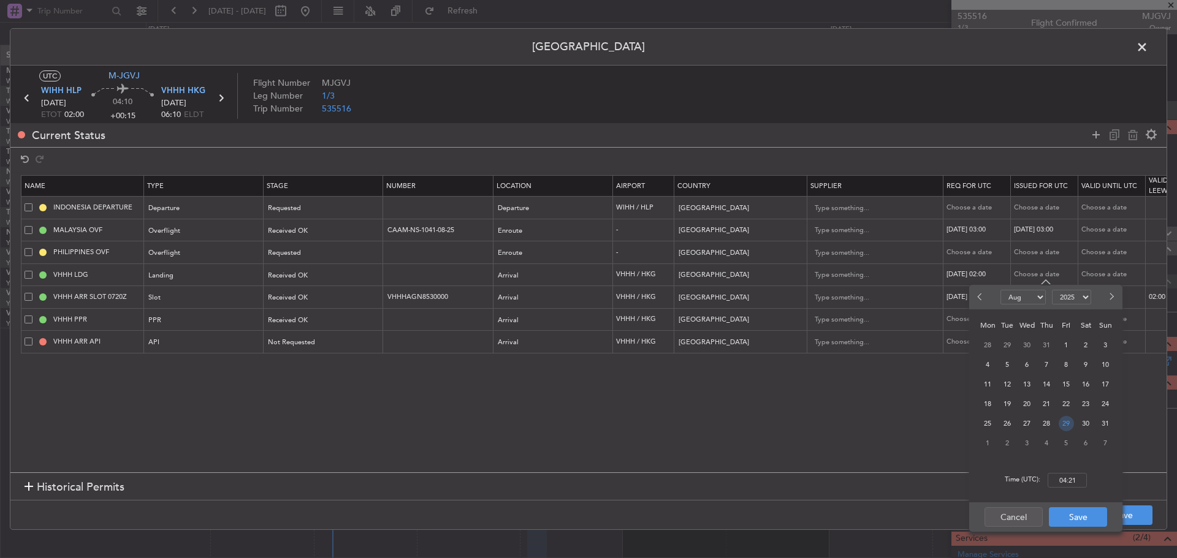
click at [1062, 427] on span "29" at bounding box center [1066, 423] width 15 height 15
click at [1060, 481] on input "00:00" at bounding box center [1067, 480] width 39 height 15
type input "02:00"
click at [1071, 518] on button "Save" at bounding box center [1078, 518] width 58 height 20
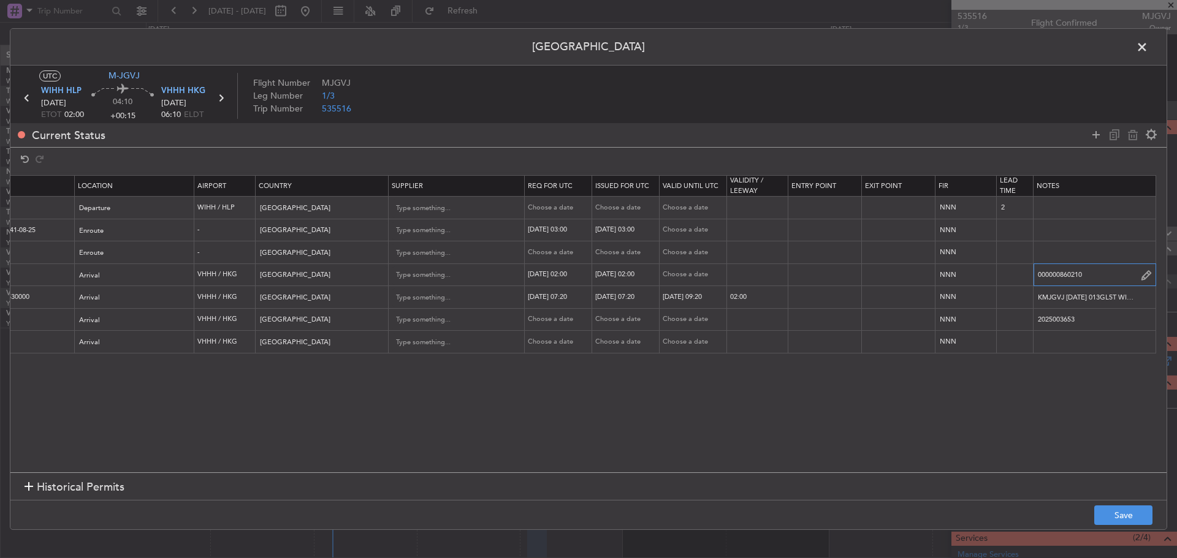
click at [1098, 270] on input "000000860210" at bounding box center [1094, 275] width 122 height 18
drag, startPoint x: 1098, startPoint y: 270, endPoint x: 1024, endPoint y: 274, distance: 74.3
click at [1024, 274] on tr "VHHH LDG Landing Received OK Arrival VHHH / HKG Hong Kong 29/08/2025 02:00 29/0…" at bounding box center [385, 275] width 1564 height 23
paste input "587"
type input "000000860587"
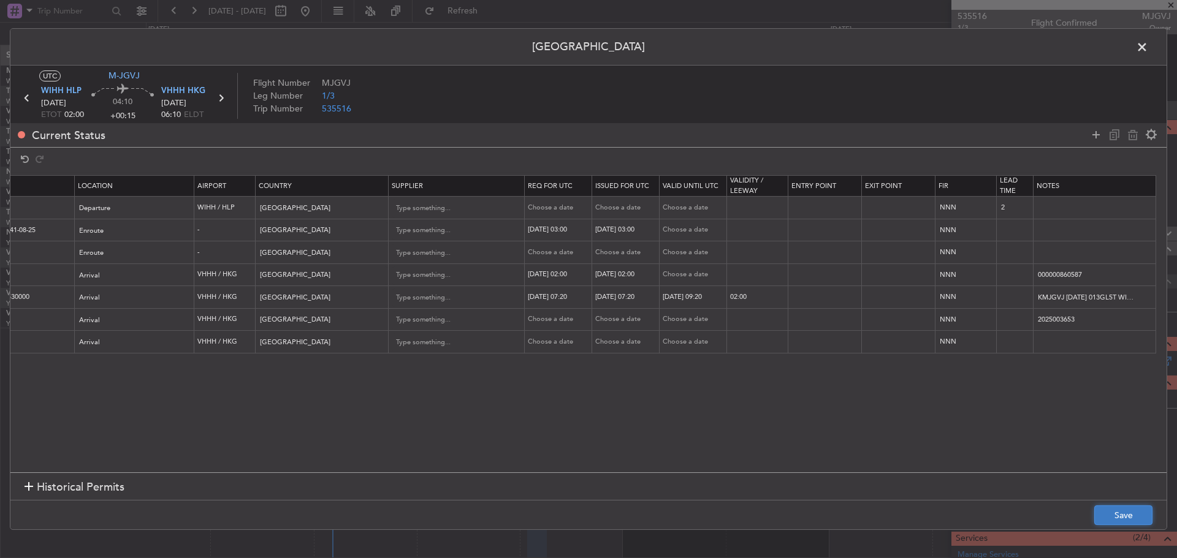
click at [1132, 519] on button "Save" at bounding box center [1123, 516] width 58 height 20
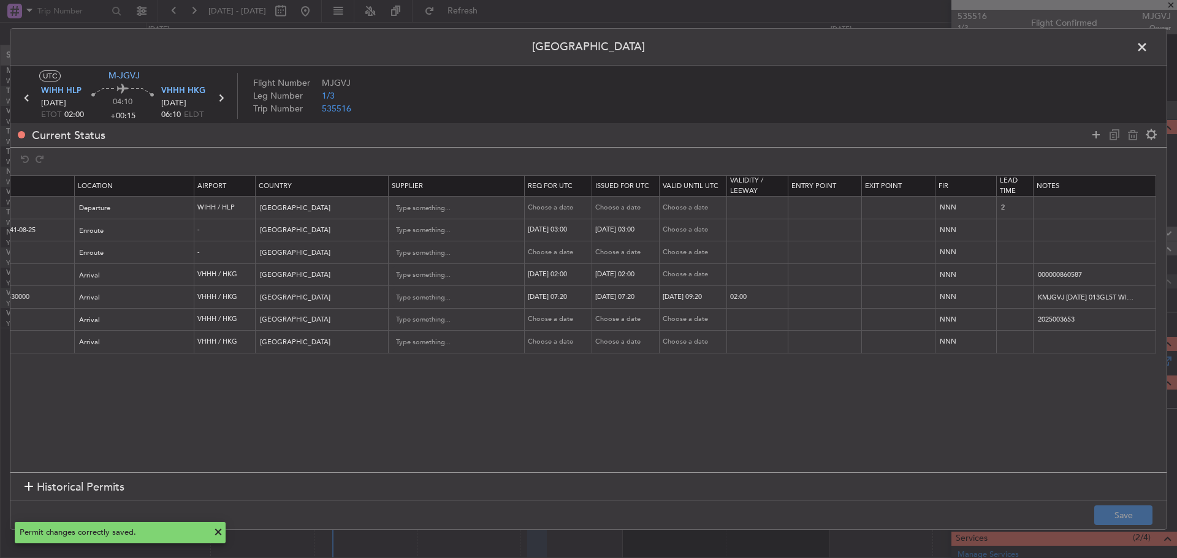
click at [219, 101] on icon at bounding box center [221, 98] width 16 height 16
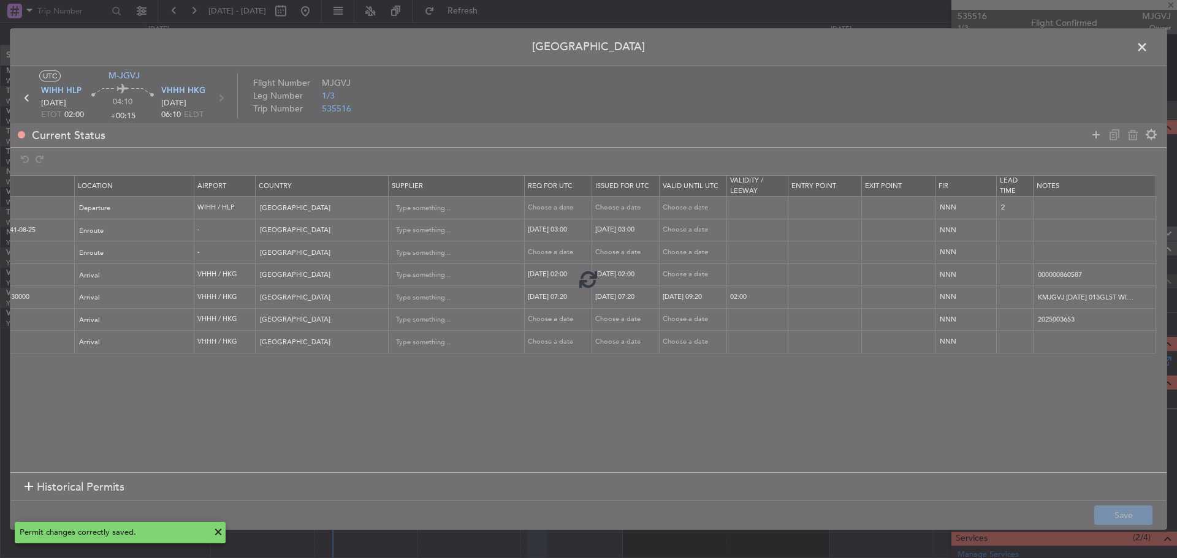
type input "-00:05"
type input "5"
type input "-00:05"
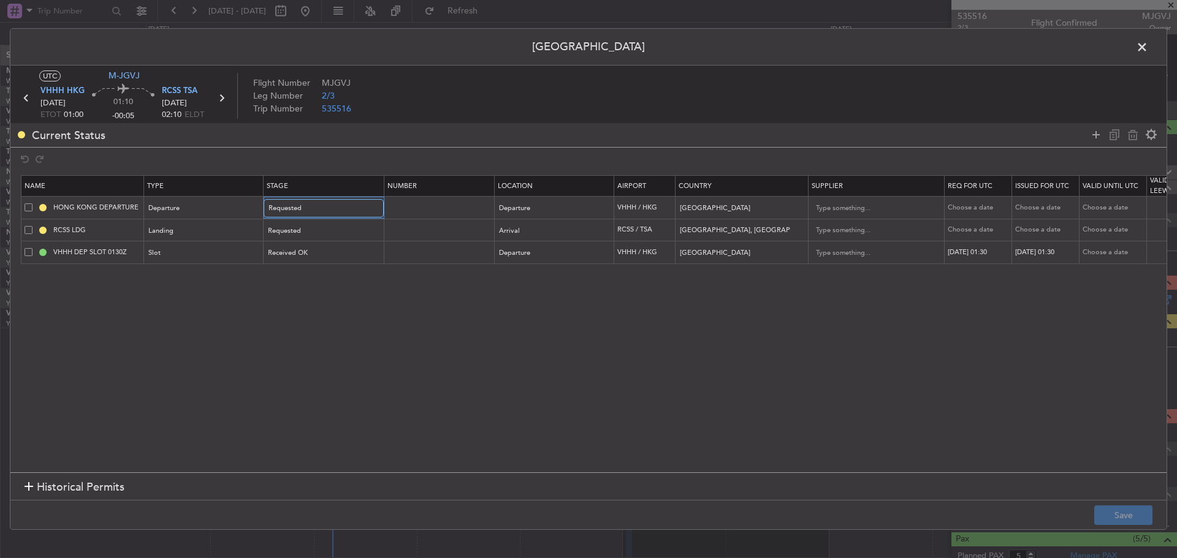
click at [373, 210] on div at bounding box center [374, 209] width 9 height 10
click at [347, 309] on span "Received OK" at bounding box center [323, 308] width 109 height 18
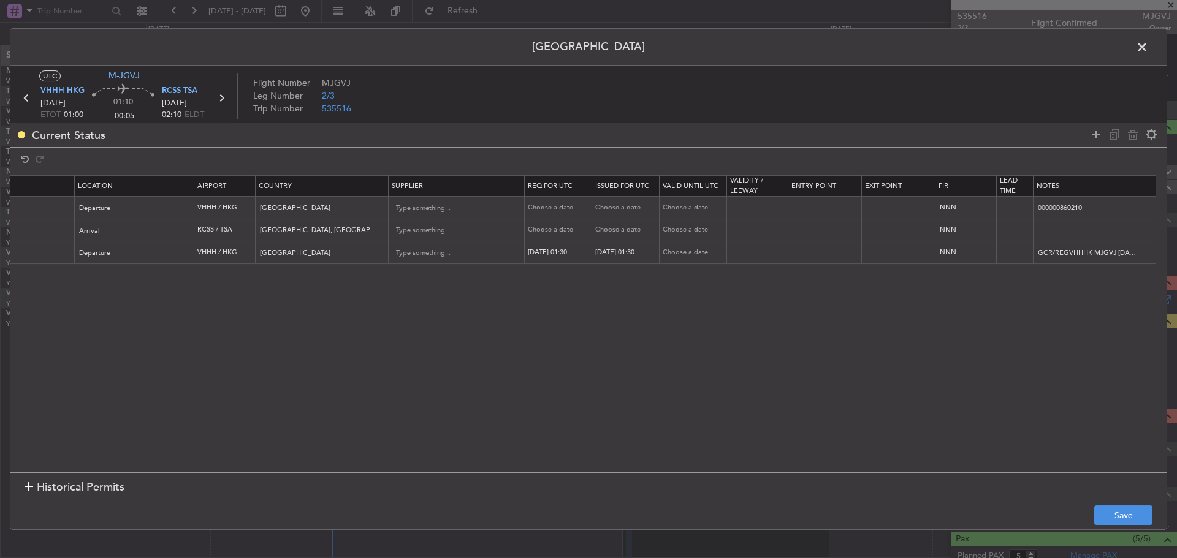
scroll to position [0, 419]
click at [547, 208] on div "Choose a date" at bounding box center [560, 208] width 64 height 10
select select "8"
select select "2025"
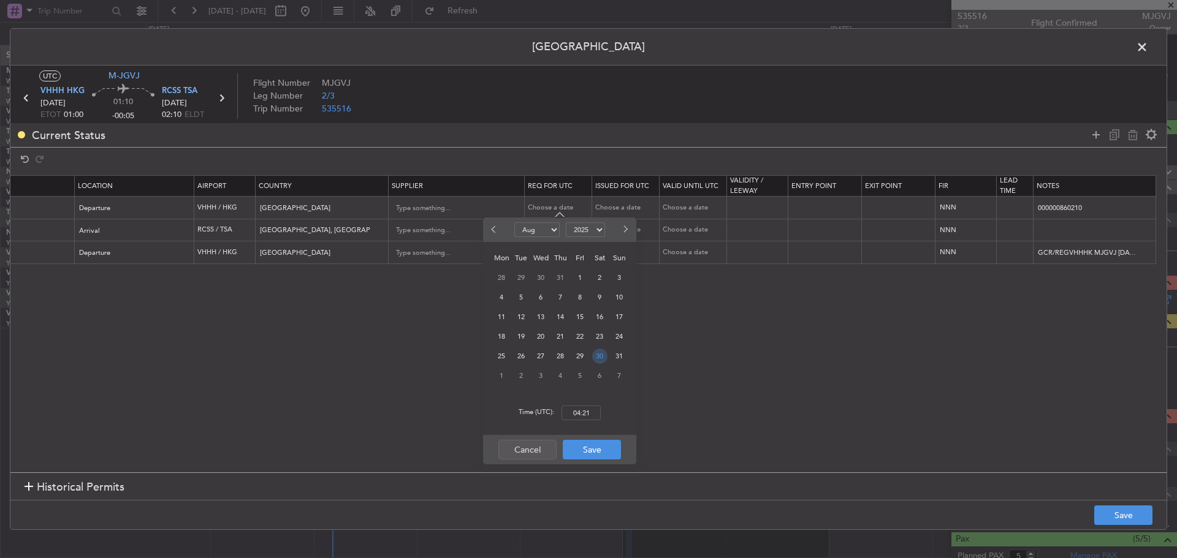
click at [604, 355] on span "30" at bounding box center [599, 356] width 15 height 15
click at [588, 409] on input "00:00" at bounding box center [580, 413] width 39 height 15
type input "01:00"
click at [590, 447] on button "Save" at bounding box center [592, 450] width 58 height 20
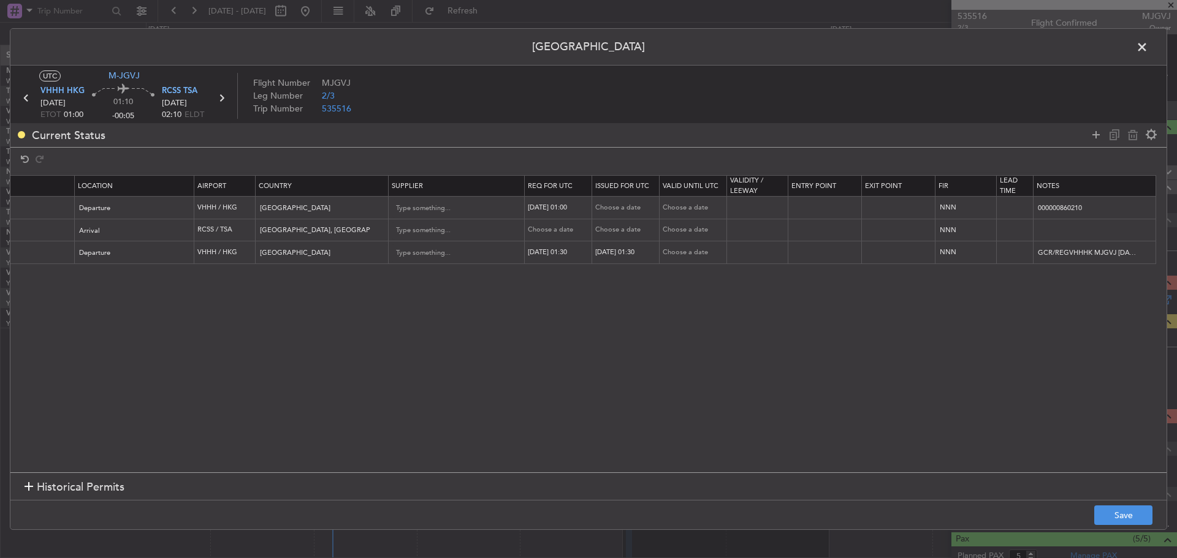
click at [618, 205] on div "Choose a date" at bounding box center [627, 208] width 64 height 10
select select "8"
select select "2025"
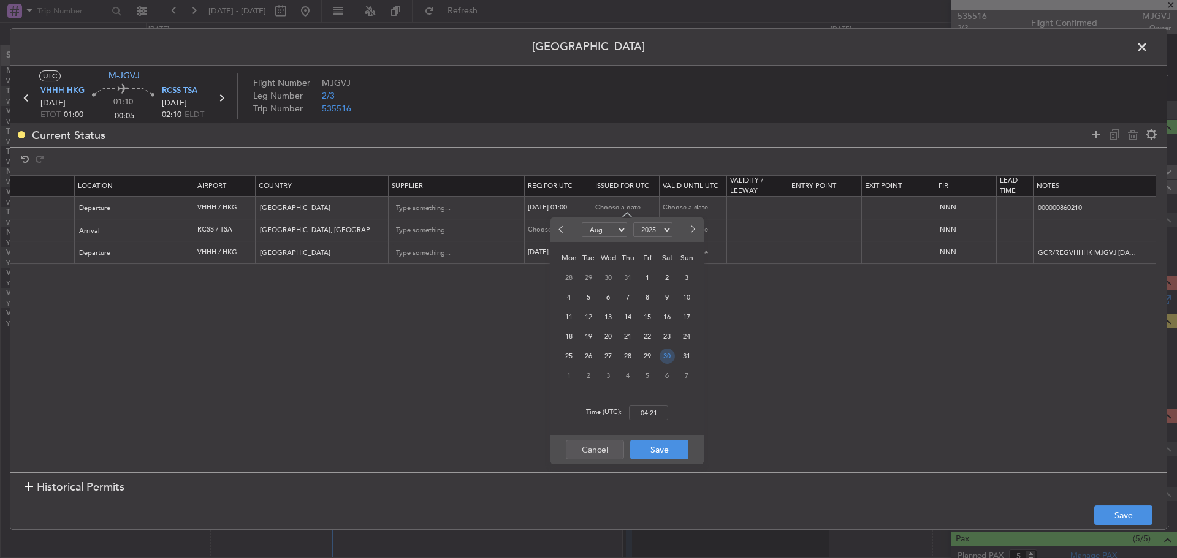
click at [665, 357] on span "30" at bounding box center [667, 356] width 15 height 15
click at [658, 409] on input "00:00" at bounding box center [648, 413] width 39 height 15
type input "01:00"
click at [655, 460] on div "Cancel Save" at bounding box center [626, 449] width 153 height 29
click at [658, 453] on button "Save" at bounding box center [659, 450] width 58 height 20
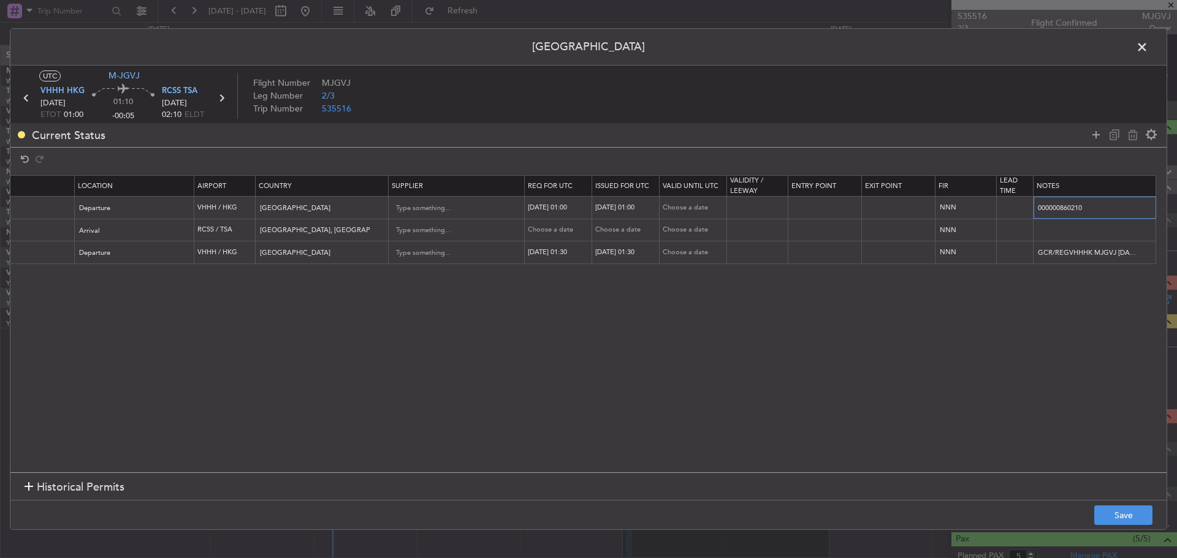
drag, startPoint x: 1095, startPoint y: 207, endPoint x: 1024, endPoint y: 211, distance: 70.6
click at [1024, 211] on tr "HONG KONG DEPARTURE Departure Received OK Departure VHHH / HKG Hong Kong 30/08/…" at bounding box center [385, 208] width 1564 height 23
paste input "587"
type input "000000860587"
click at [1101, 513] on button "Save" at bounding box center [1123, 516] width 58 height 20
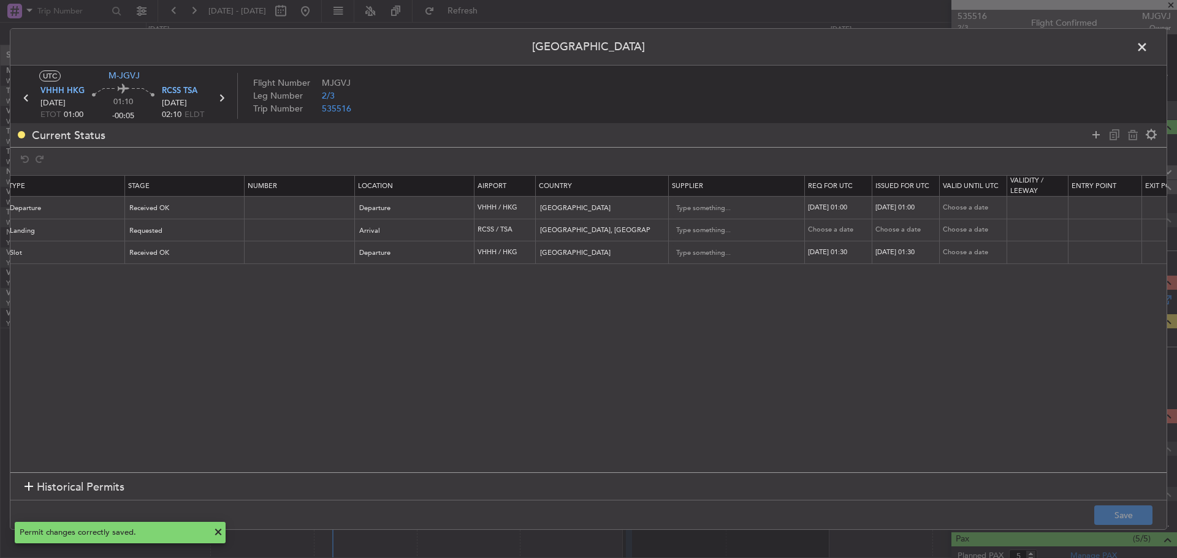
scroll to position [0, 139]
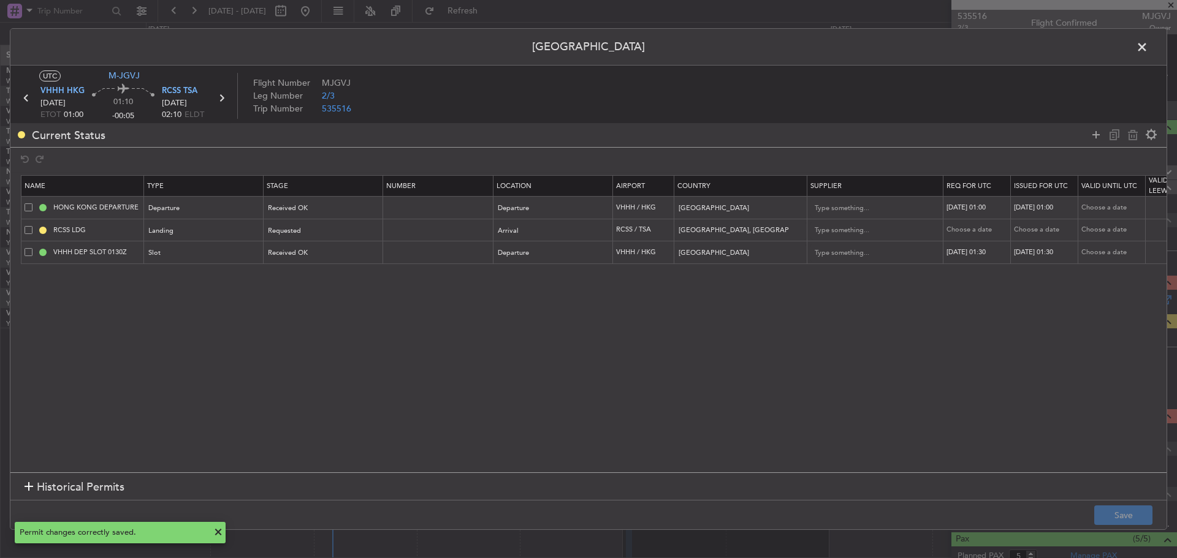
click at [1148, 47] on span at bounding box center [1148, 50] width 0 height 25
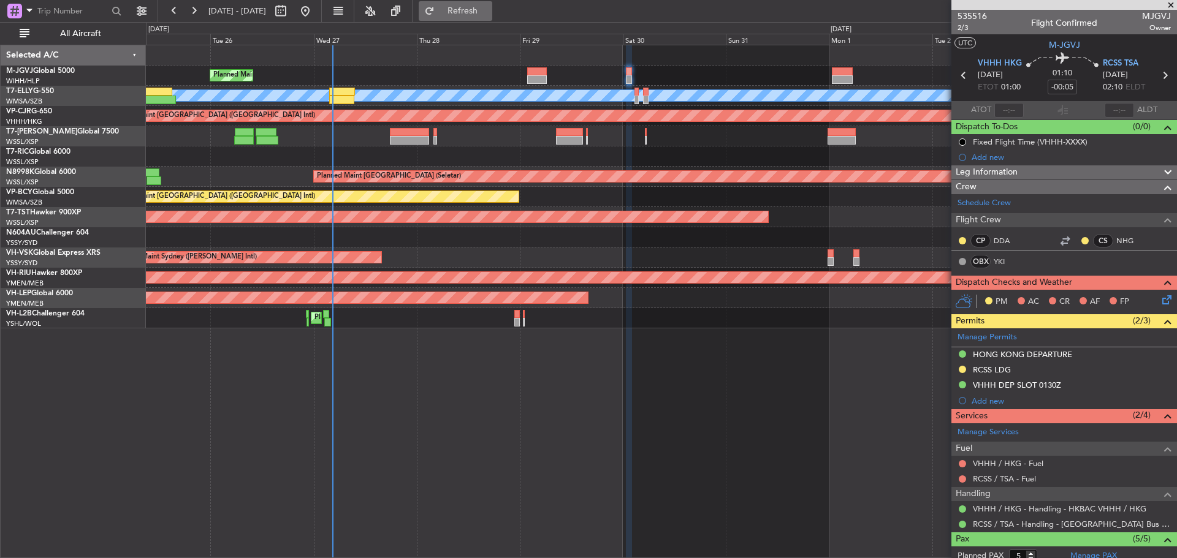
click at [492, 17] on button "Refresh" at bounding box center [456, 11] width 74 height 20
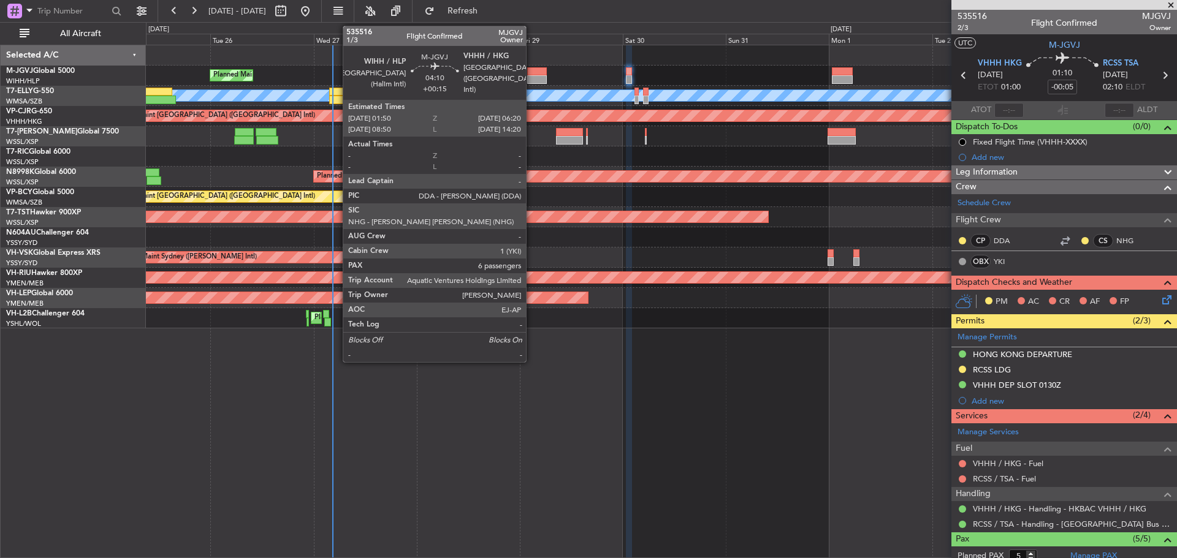
click at [531, 72] on div at bounding box center [537, 71] width 20 height 9
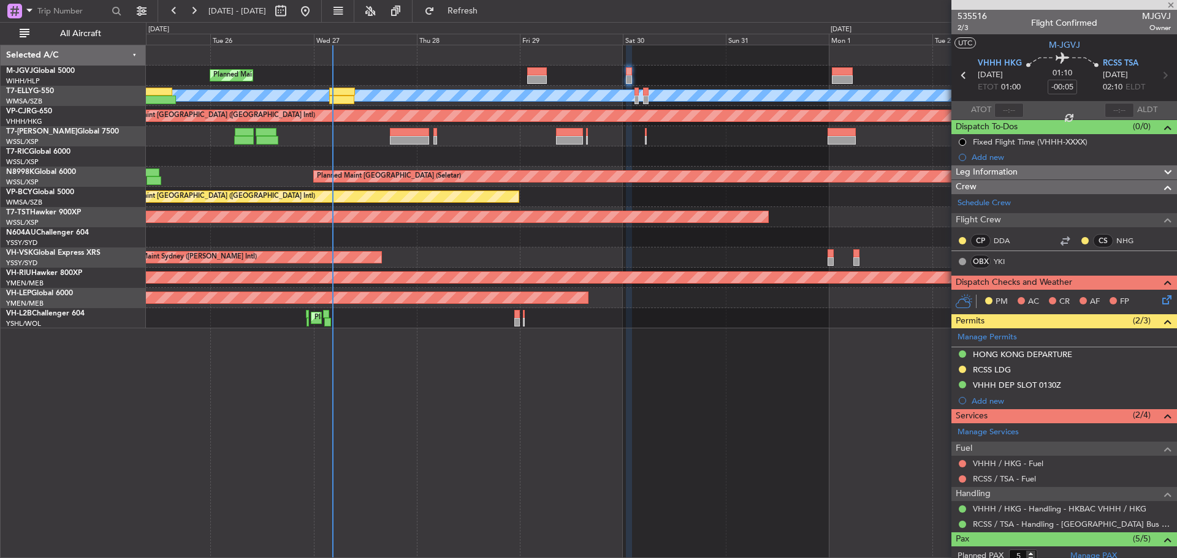
type input "+00:15"
type input "6"
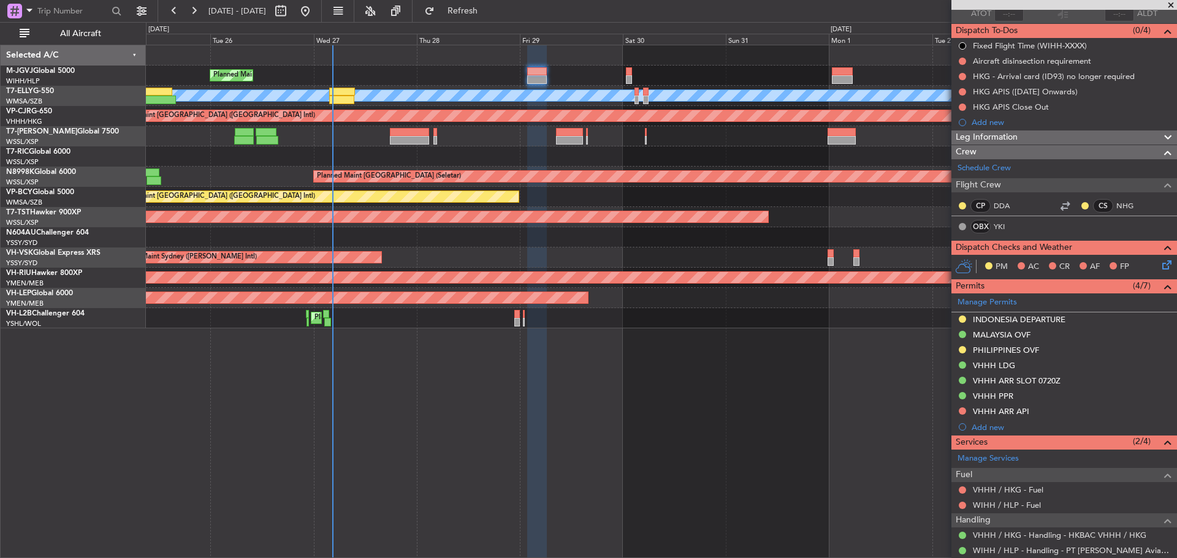
scroll to position [173, 0]
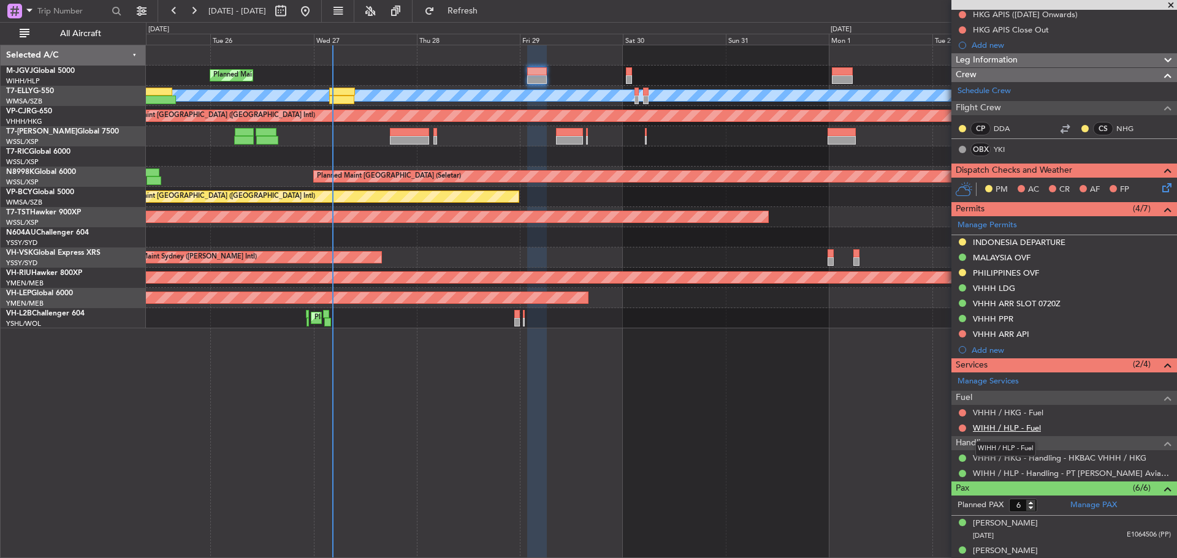
click at [991, 426] on link "WIHH / HLP - Fuel" at bounding box center [1007, 428] width 68 height 10
click at [489, 9] on span "Refresh" at bounding box center [462, 11] width 51 height 9
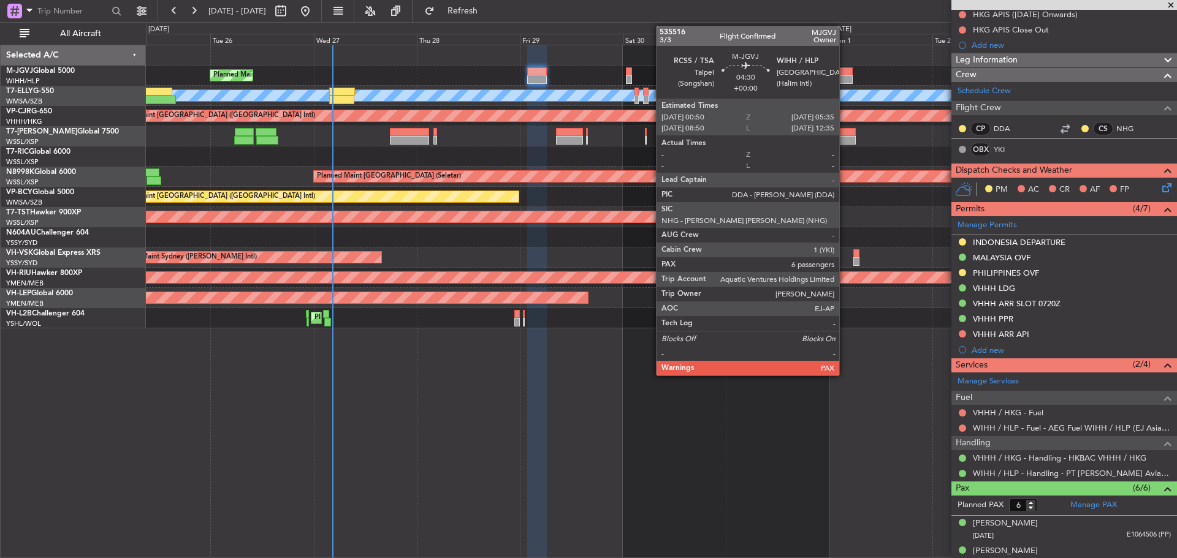
click at [845, 72] on div at bounding box center [842, 71] width 21 height 9
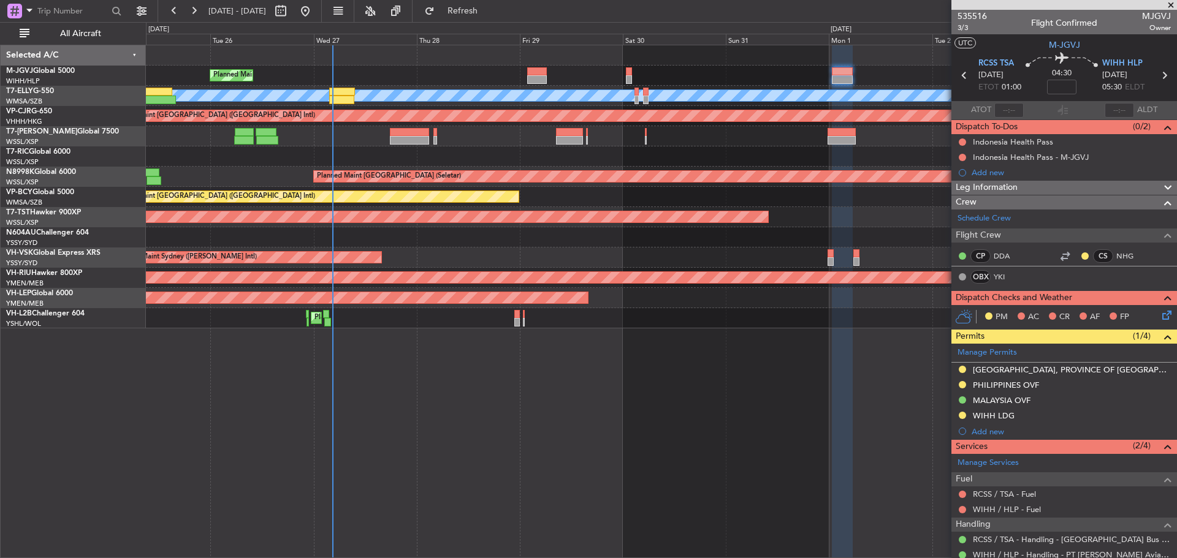
scroll to position [184, 0]
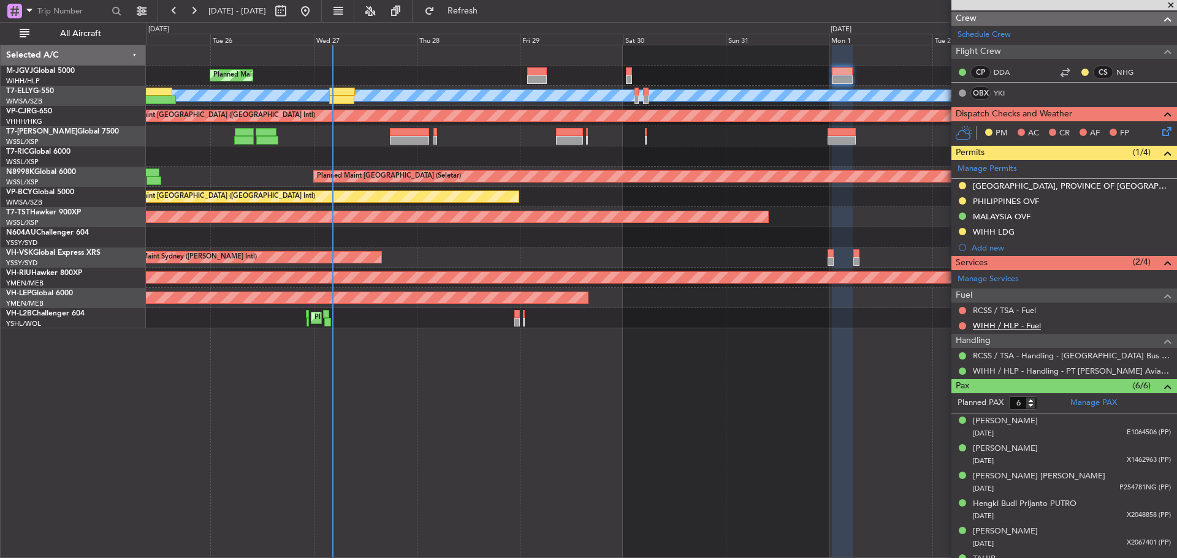
click at [1017, 328] on link "WIHH / HLP - Fuel" at bounding box center [1007, 326] width 68 height 10
click at [489, 11] on span "Refresh" at bounding box center [462, 11] width 51 height 9
click at [962, 325] on button at bounding box center [962, 325] width 7 height 7
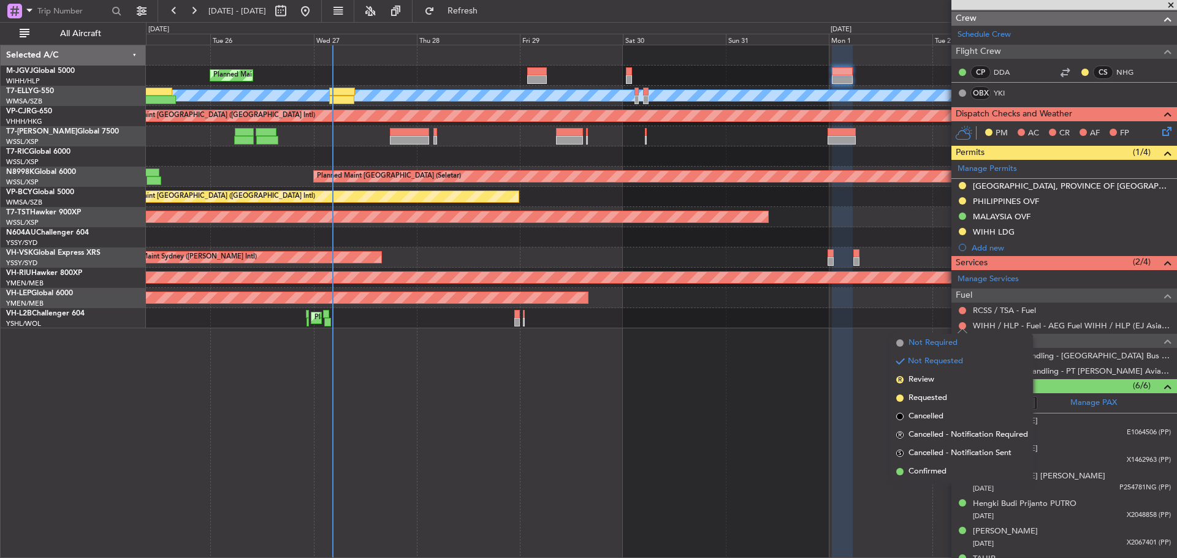
click at [919, 344] on span "Not Required" at bounding box center [932, 343] width 49 height 12
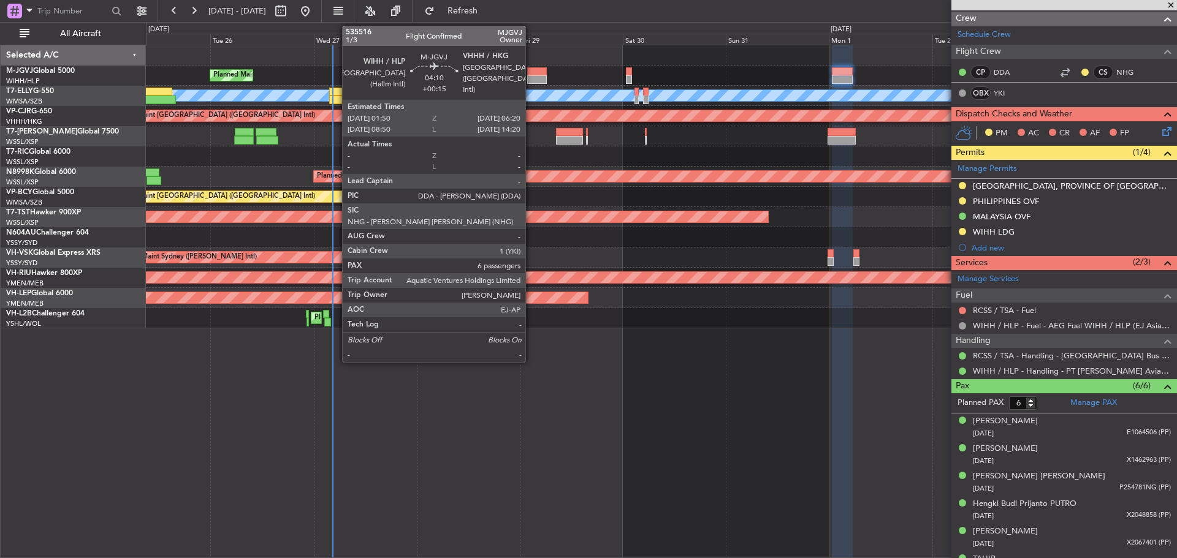
click at [531, 72] on div at bounding box center [537, 71] width 20 height 9
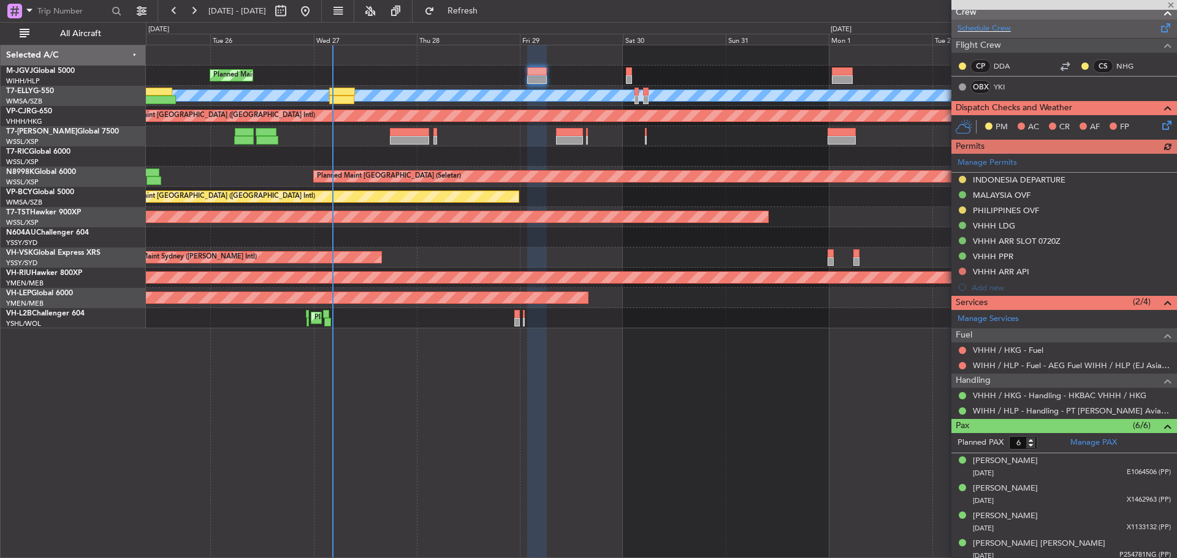
scroll to position [296, 0]
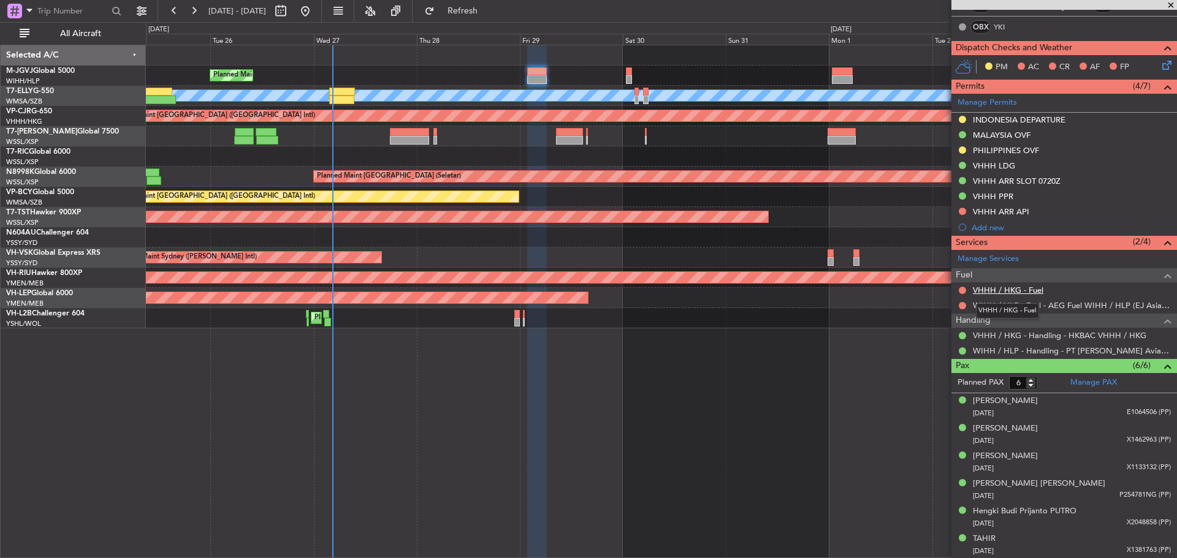
click at [988, 288] on link "VHHH / HKG - Fuel" at bounding box center [1008, 290] width 70 height 10
click at [470, 15] on button "Refresh" at bounding box center [456, 11] width 74 height 20
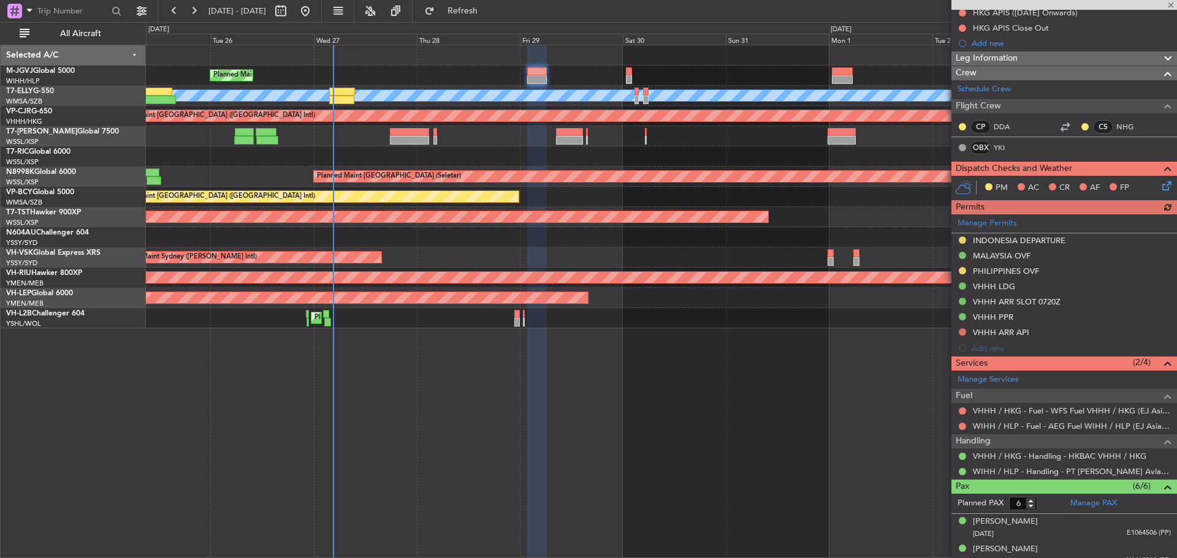
scroll to position [0, 0]
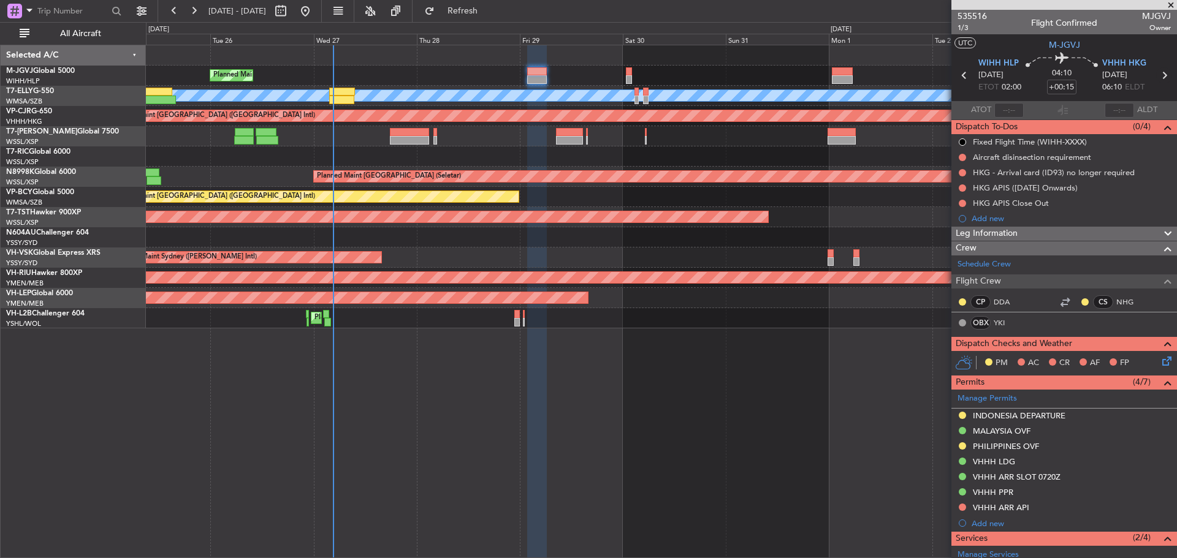
click at [1158, 73] on icon at bounding box center [1164, 75] width 16 height 16
type input "-00:05"
type input "5"
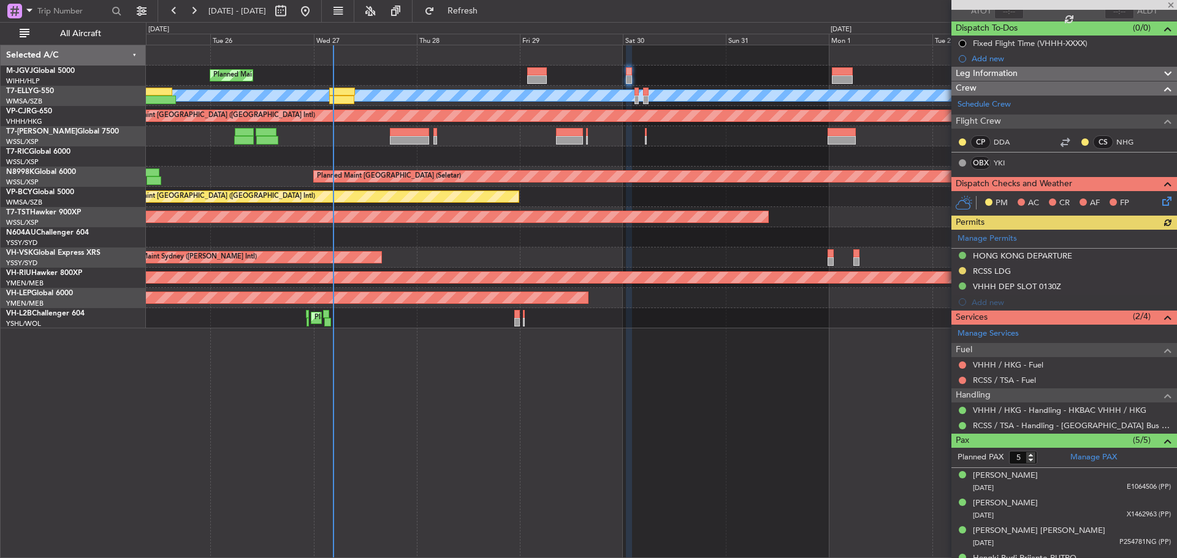
scroll to position [123, 0]
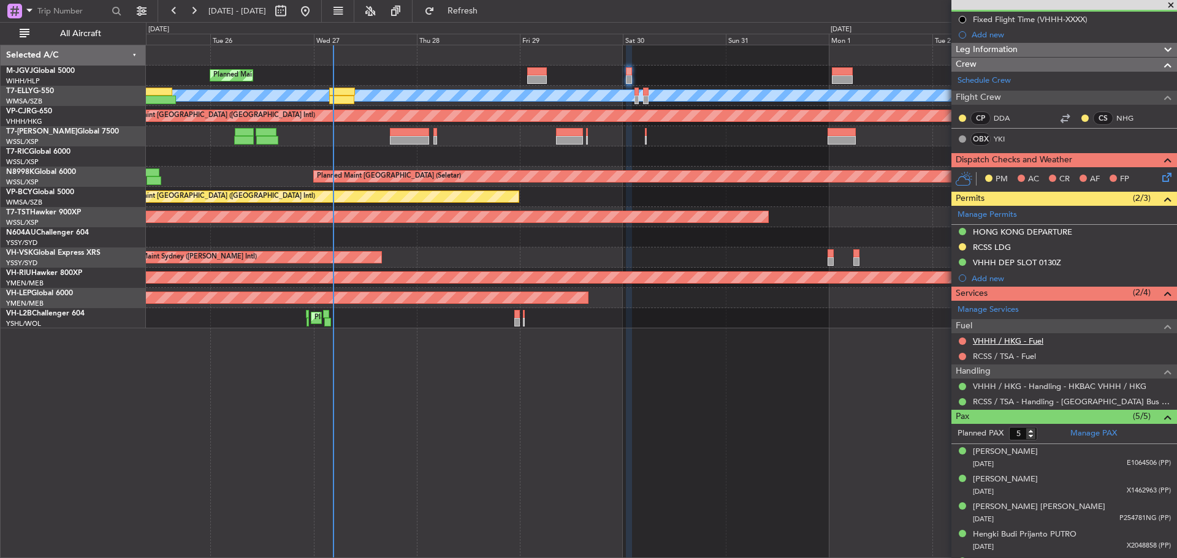
click at [1001, 342] on link "VHHH / HKG - Fuel" at bounding box center [1008, 341] width 70 height 10
click at [492, 18] on button "Refresh" at bounding box center [456, 11] width 74 height 20
click at [995, 353] on link "RCSS / TSA - Fuel" at bounding box center [1004, 356] width 63 height 10
click at [470, 9] on button "Refresh" at bounding box center [456, 11] width 74 height 20
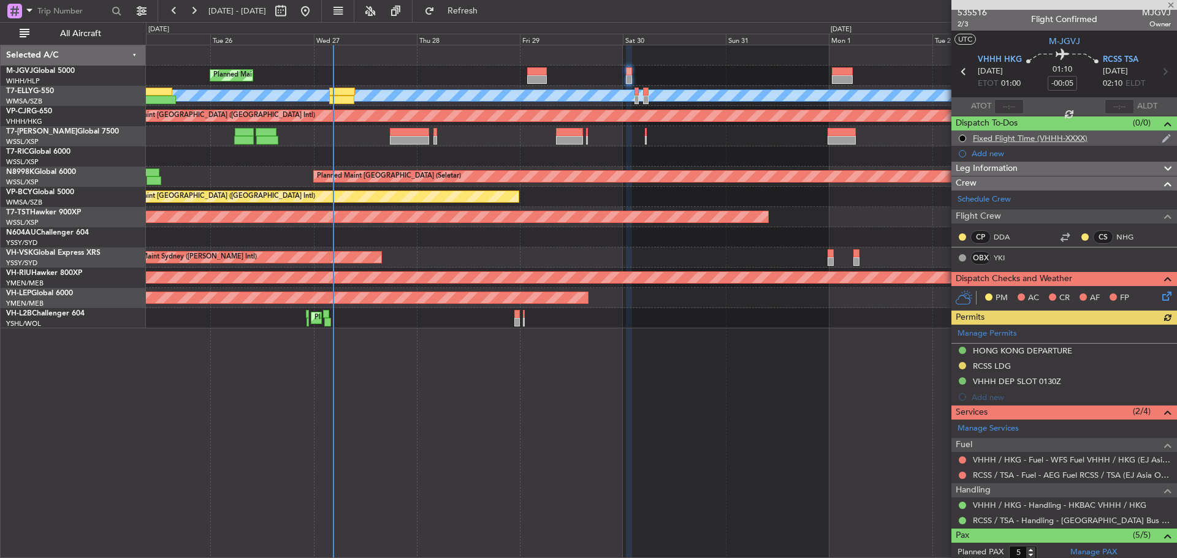
scroll to position [0, 0]
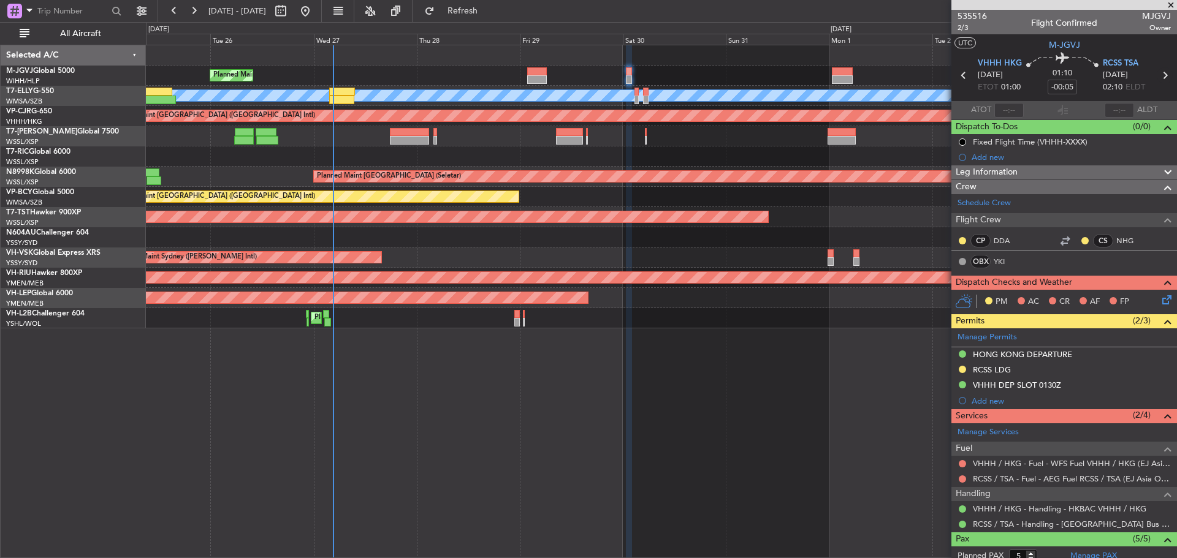
click at [1157, 75] on icon at bounding box center [1165, 75] width 16 height 16
type input "6"
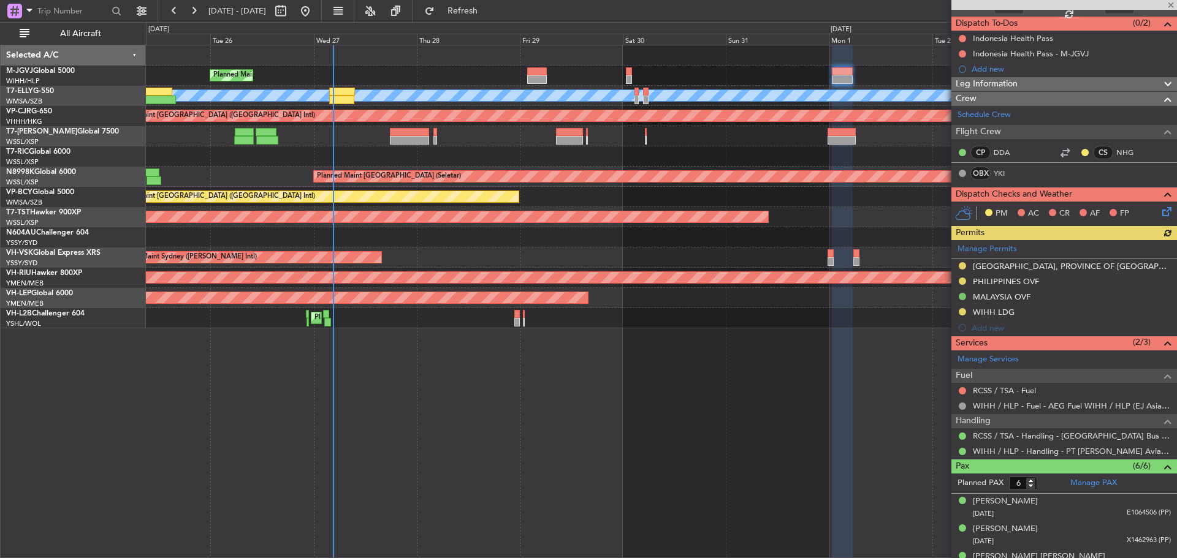
scroll to position [123, 0]
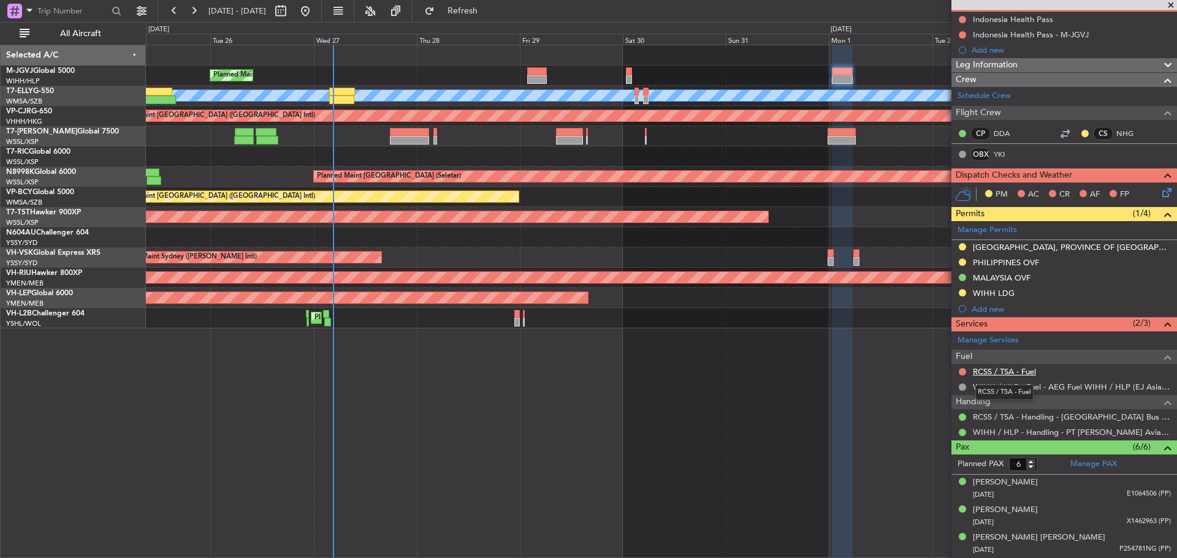
click at [1017, 372] on link "RCSS / TSA - Fuel" at bounding box center [1004, 372] width 63 height 10
click at [482, 13] on span "Refresh" at bounding box center [462, 11] width 51 height 9
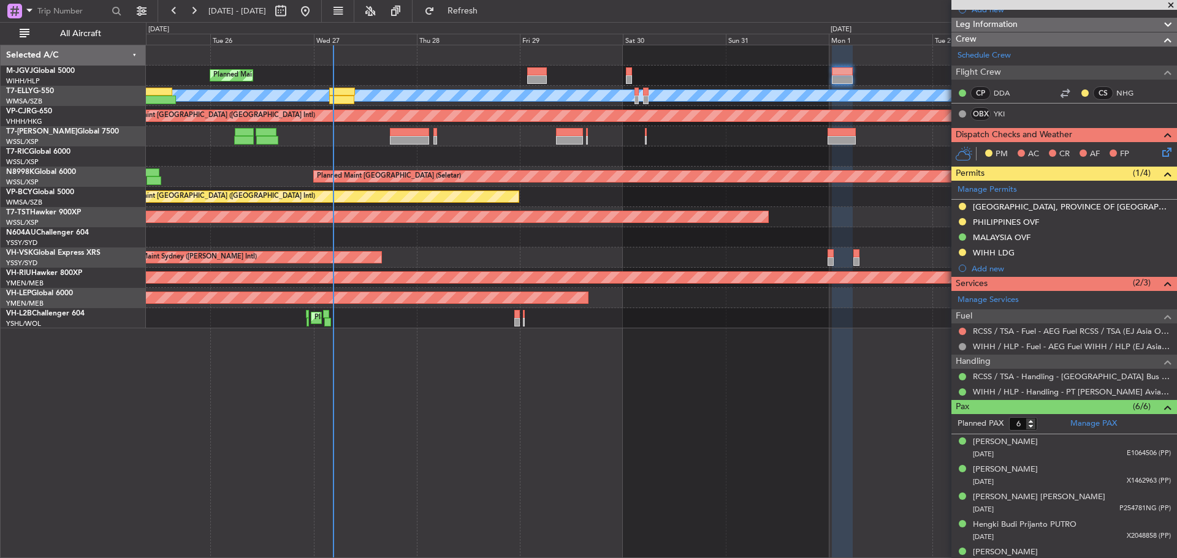
scroll to position [204, 0]
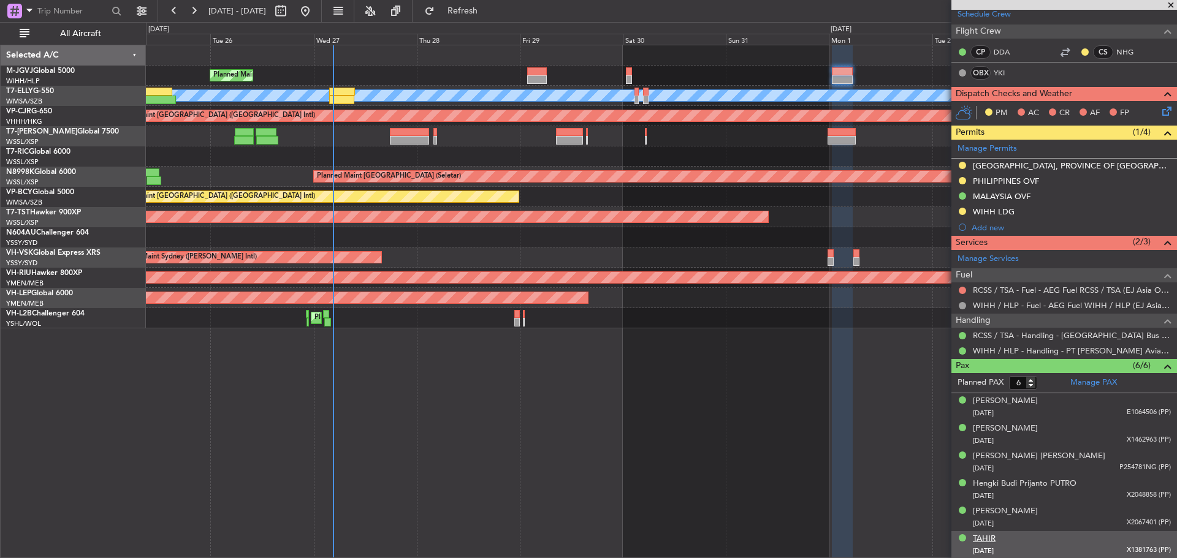
click at [987, 539] on div "TAHIR" at bounding box center [984, 539] width 23 height 12
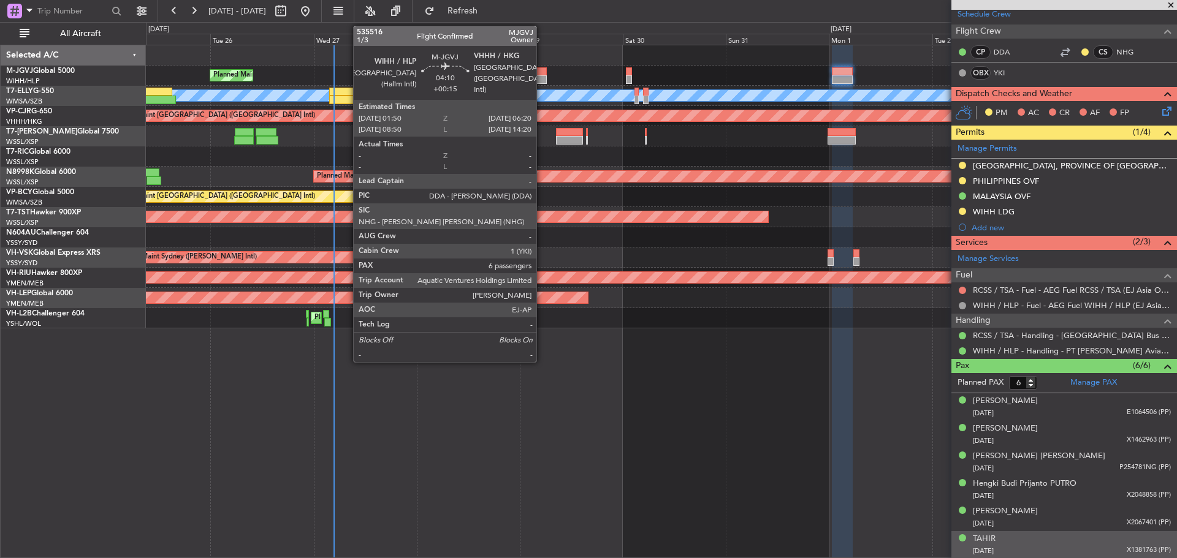
click at [542, 74] on div at bounding box center [537, 71] width 20 height 9
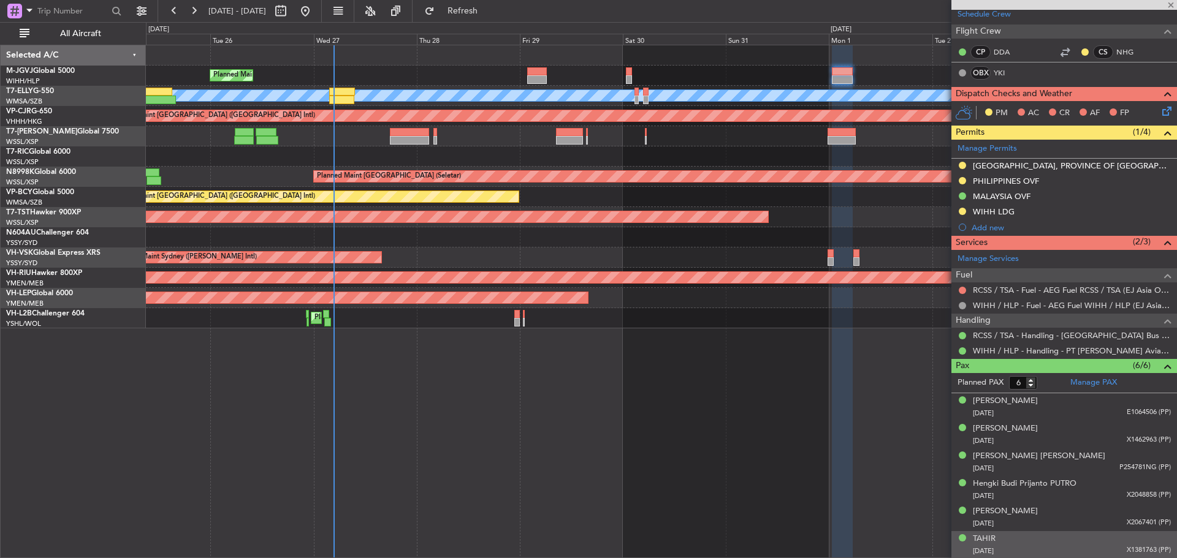
type input "+00:15"
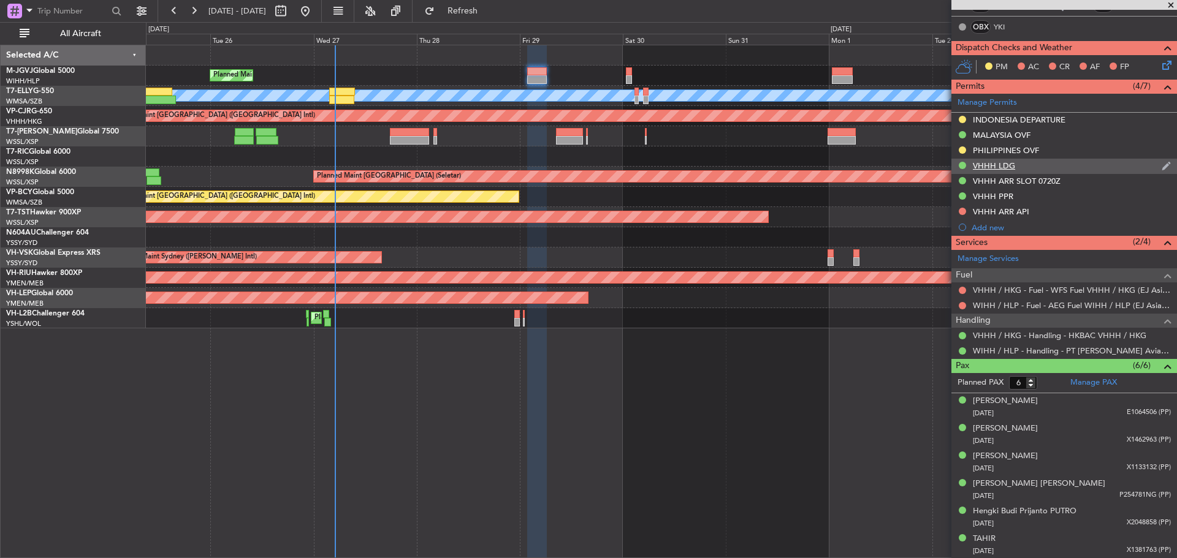
scroll to position [0, 0]
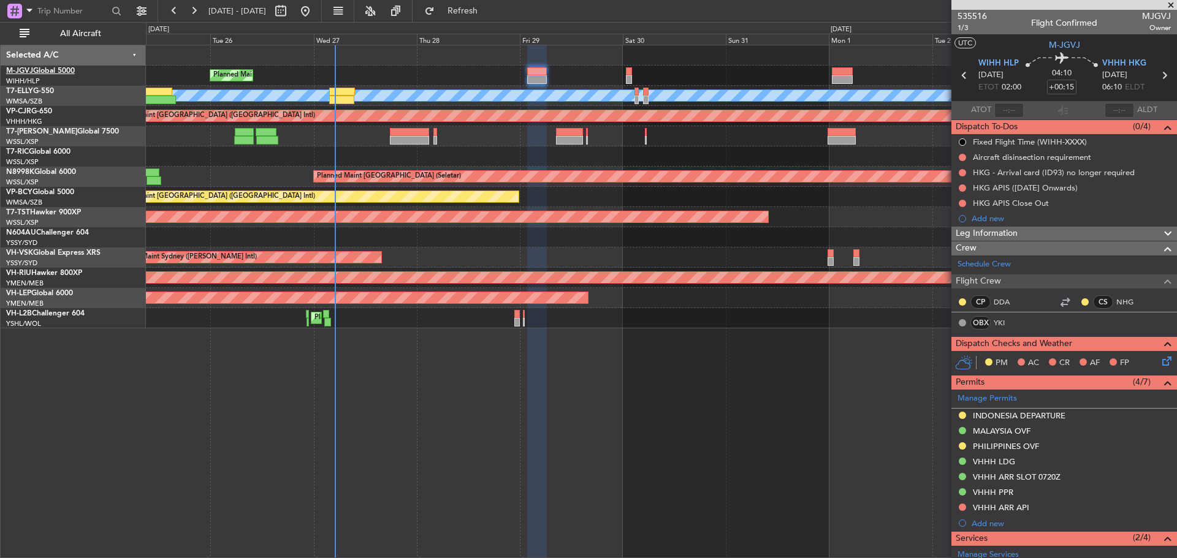
click at [60, 73] on link "M-JGVJ Global 5000" at bounding box center [40, 70] width 69 height 7
